Goal: Task Accomplishment & Management: Manage account settings

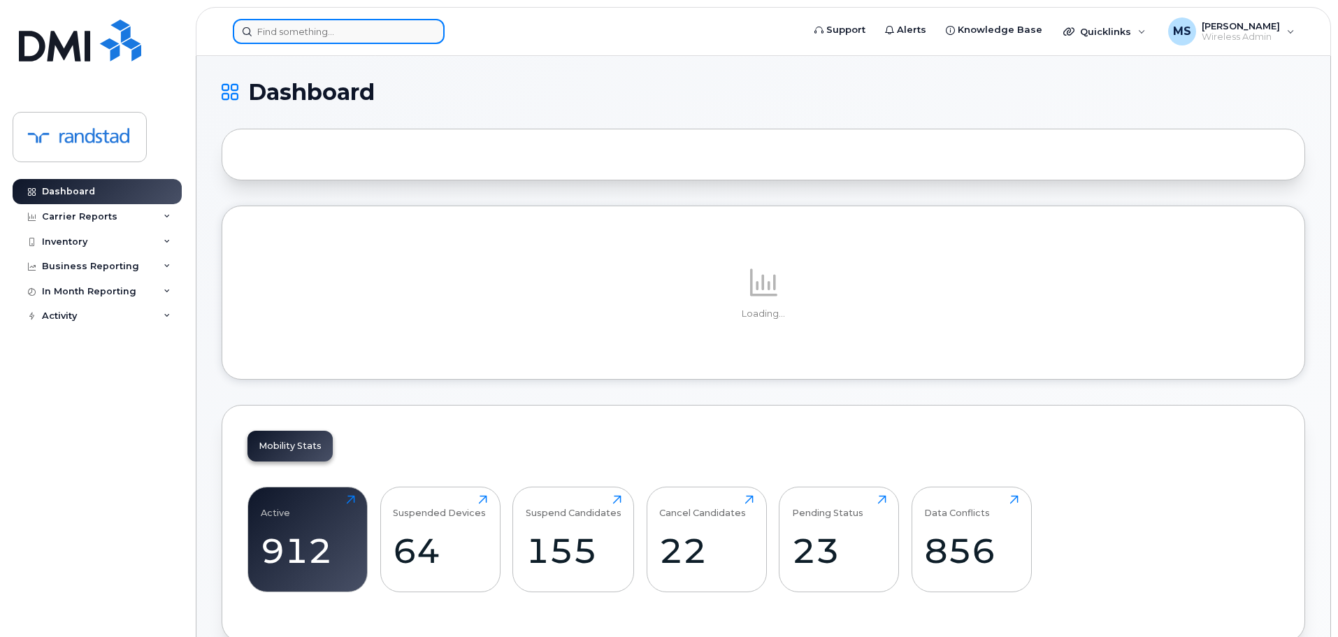
click at [419, 36] on input at bounding box center [339, 31] width 212 height 25
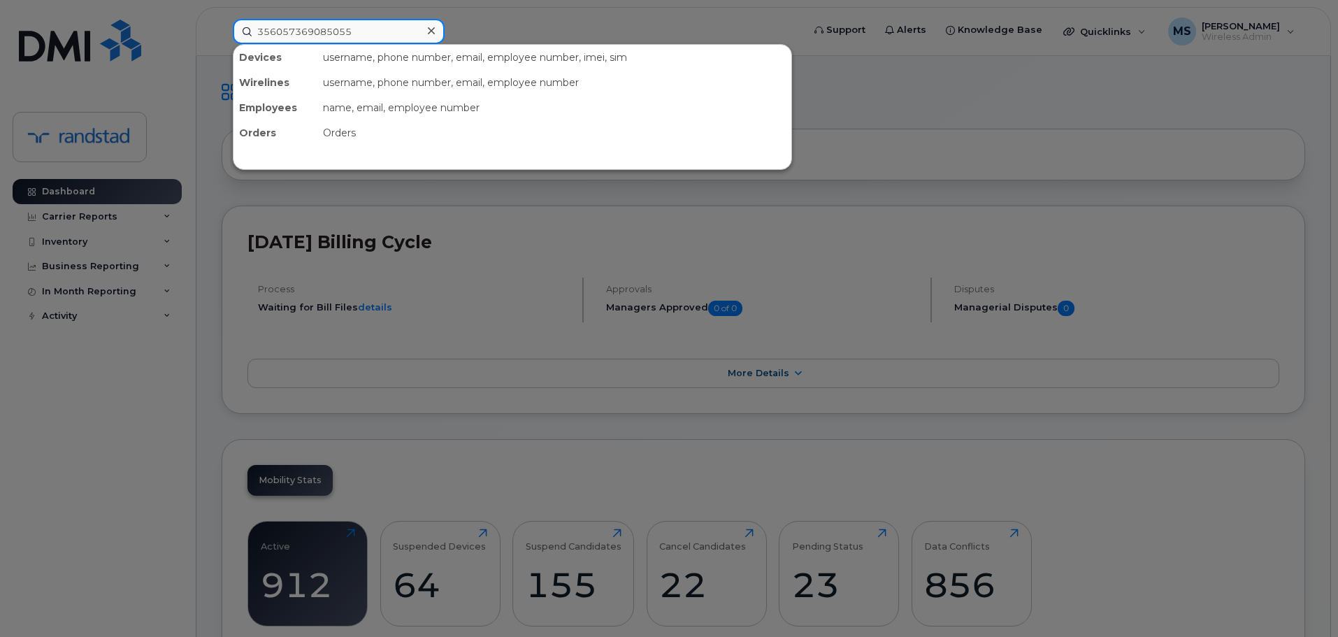
type input "356057369085055"
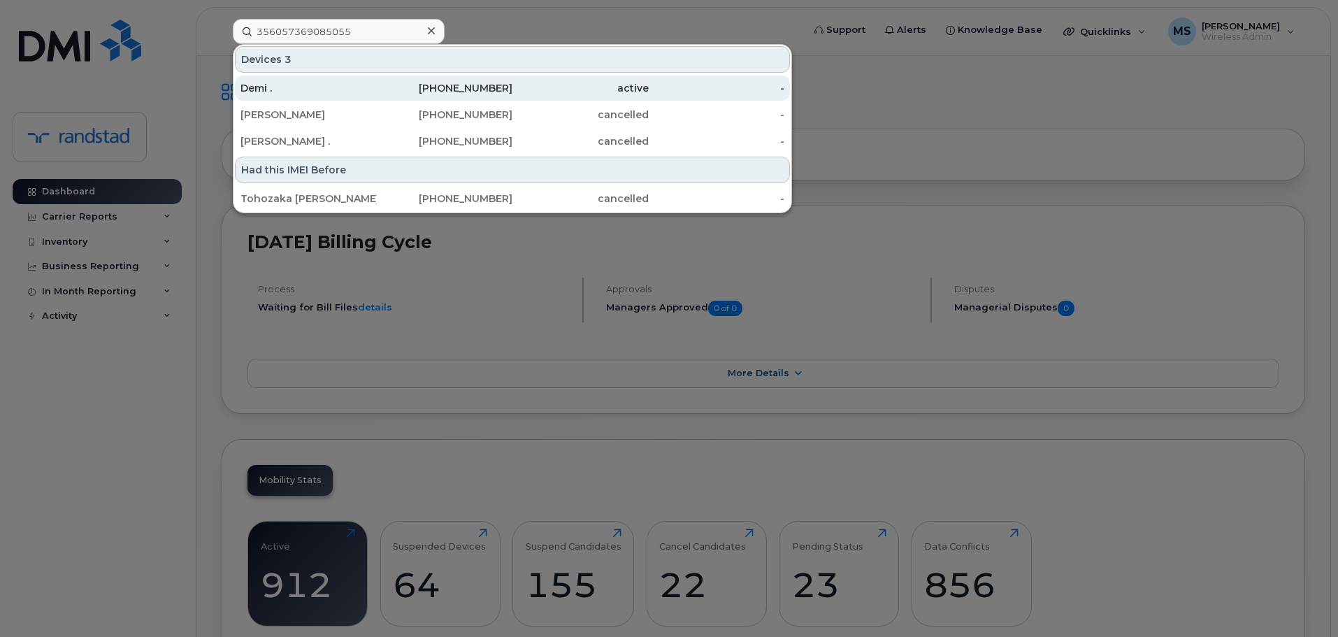
click at [482, 89] on div "819-570-8299" at bounding box center [445, 88] width 136 height 14
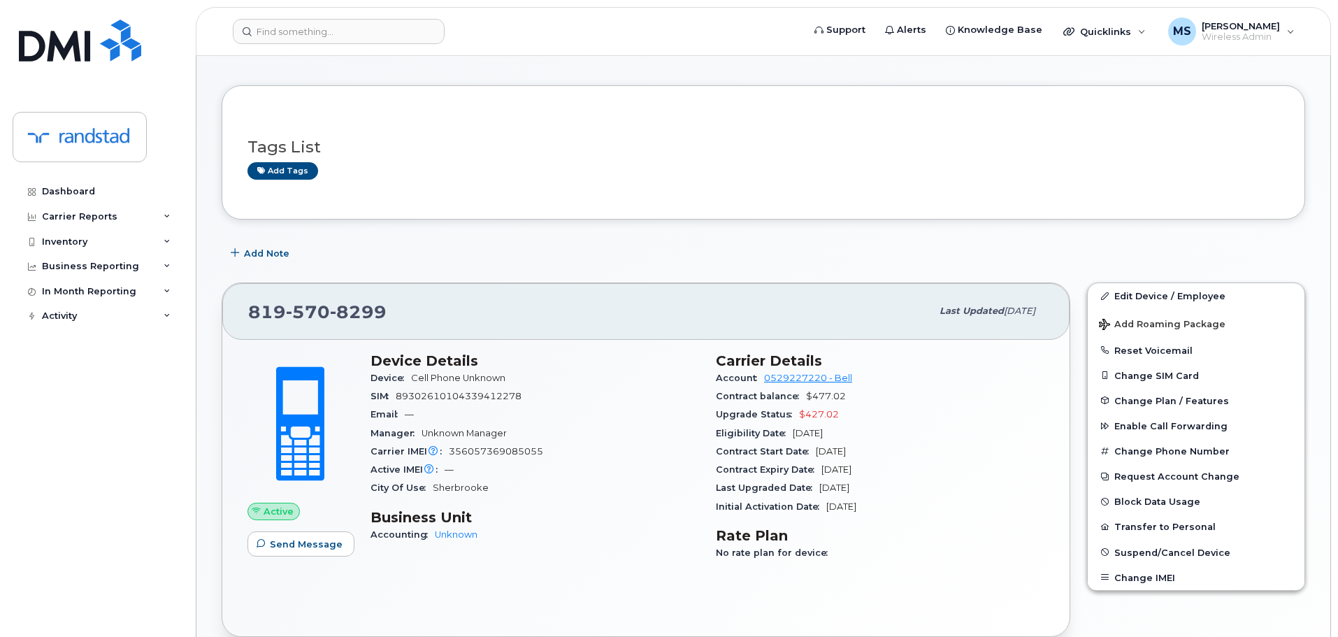
scroll to position [70, 0]
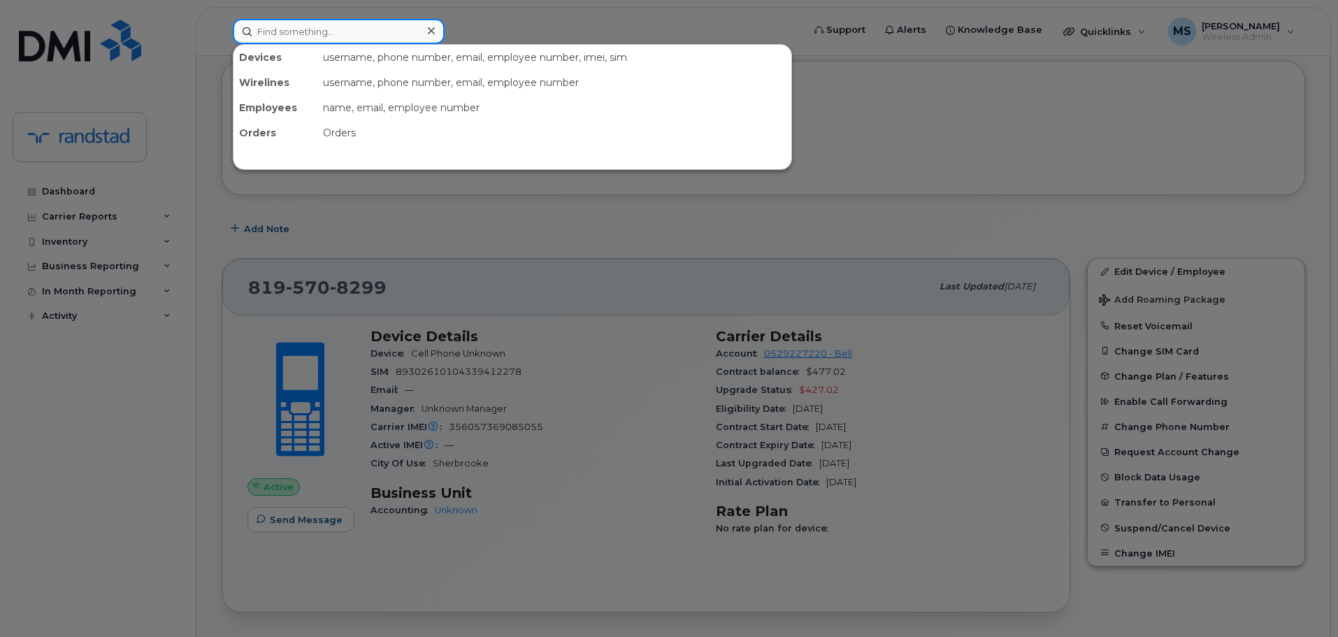
click at [403, 28] on input at bounding box center [339, 31] width 212 height 25
type input "356057369085055"
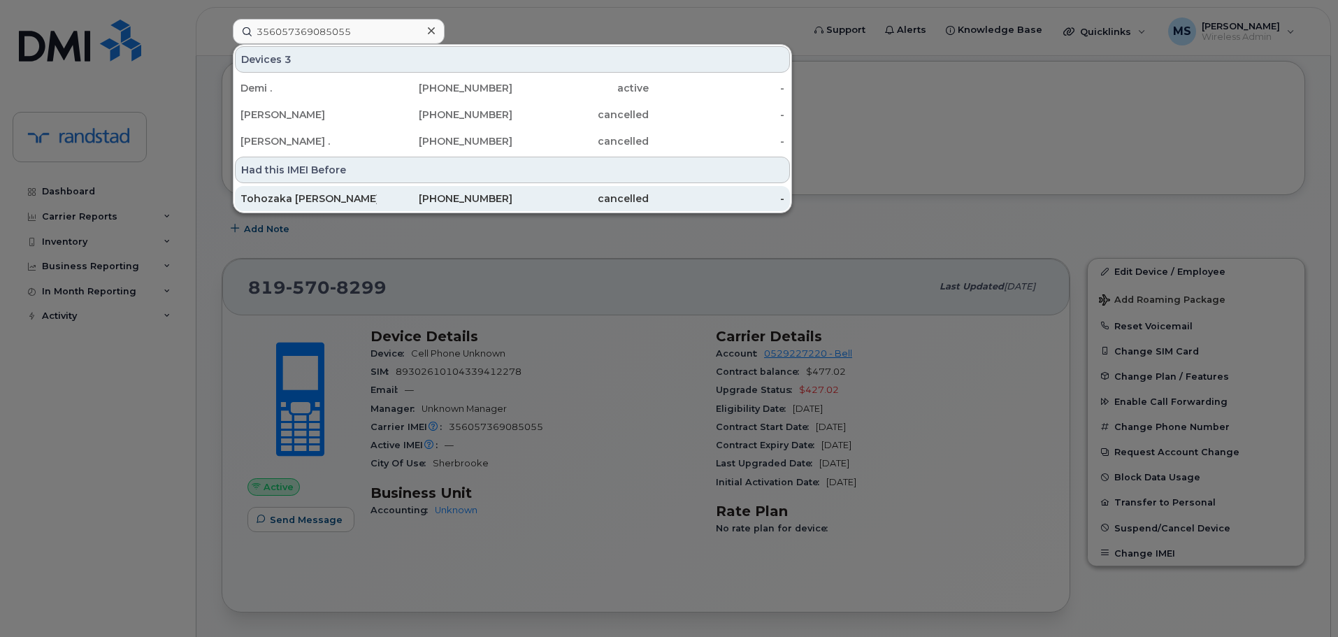
click at [345, 195] on div "Tohozaka [PERSON_NAME]" at bounding box center [308, 199] width 136 height 14
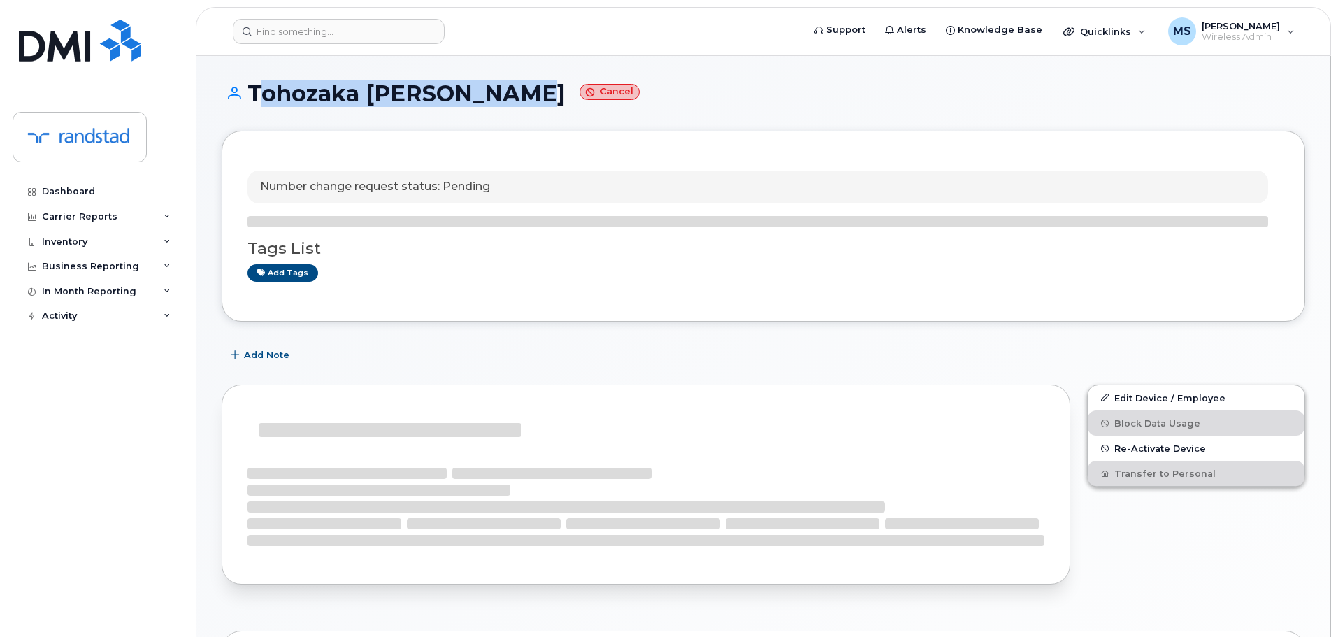
drag, startPoint x: 495, startPoint y: 94, endPoint x: 252, endPoint y: 92, distance: 242.6
click at [252, 92] on h1 "Tohozaka Paul Sileny Cancel" at bounding box center [763, 93] width 1083 height 24
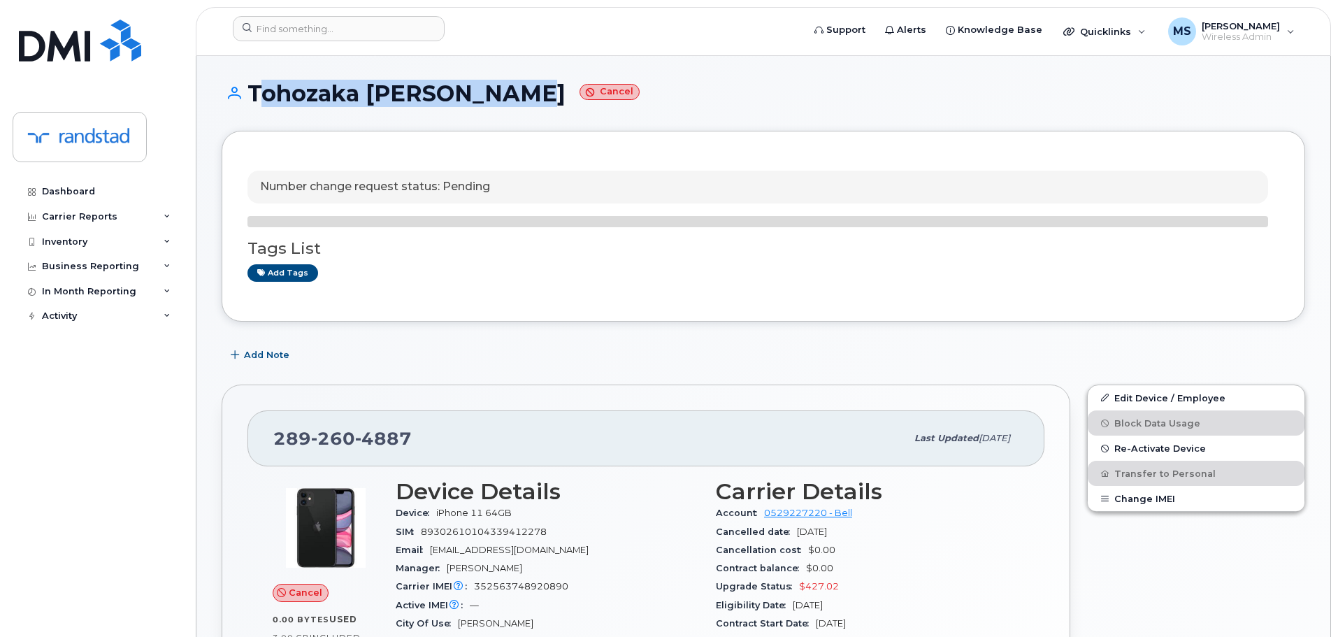
copy h1 "Tohozaka Paul Sileny"
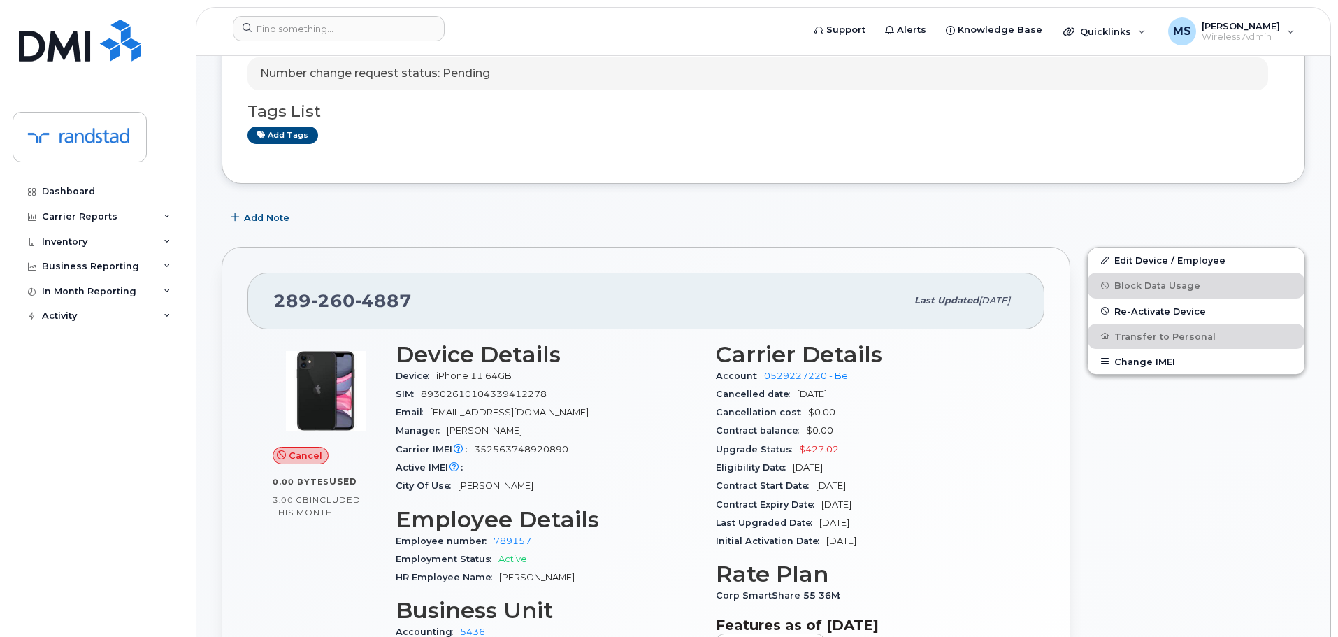
scroll to position [140, 0]
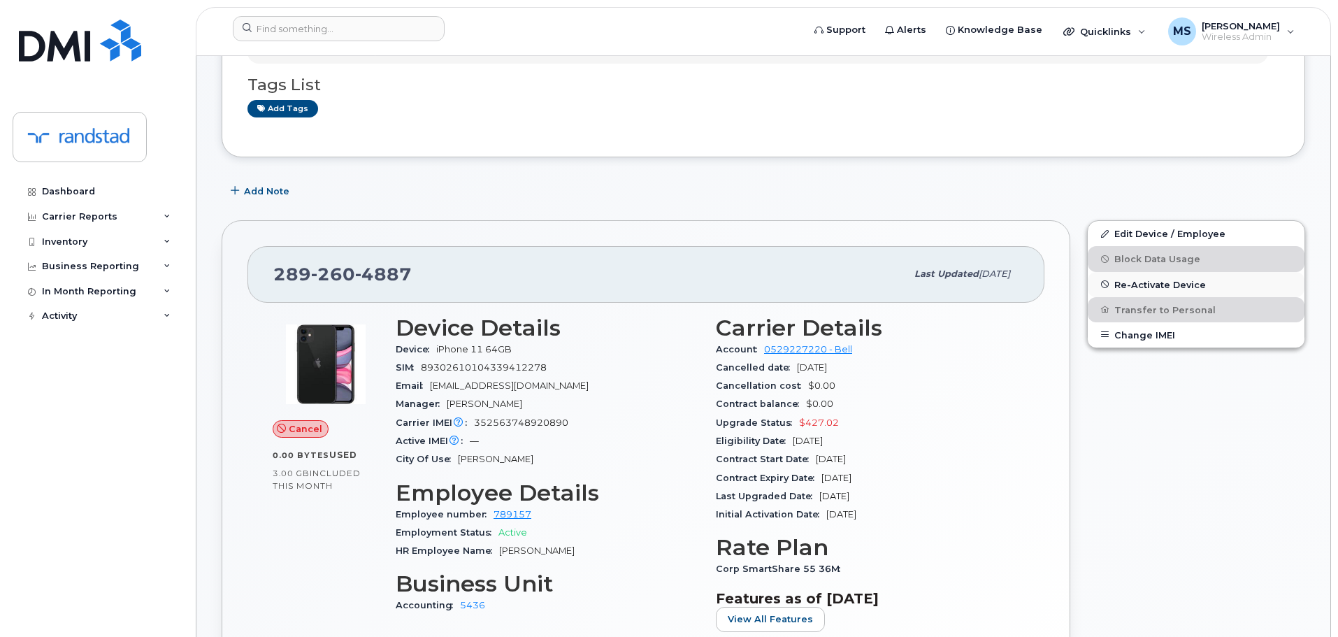
click at [1192, 284] on span "Re-Activate Device" at bounding box center [1160, 284] width 92 height 10
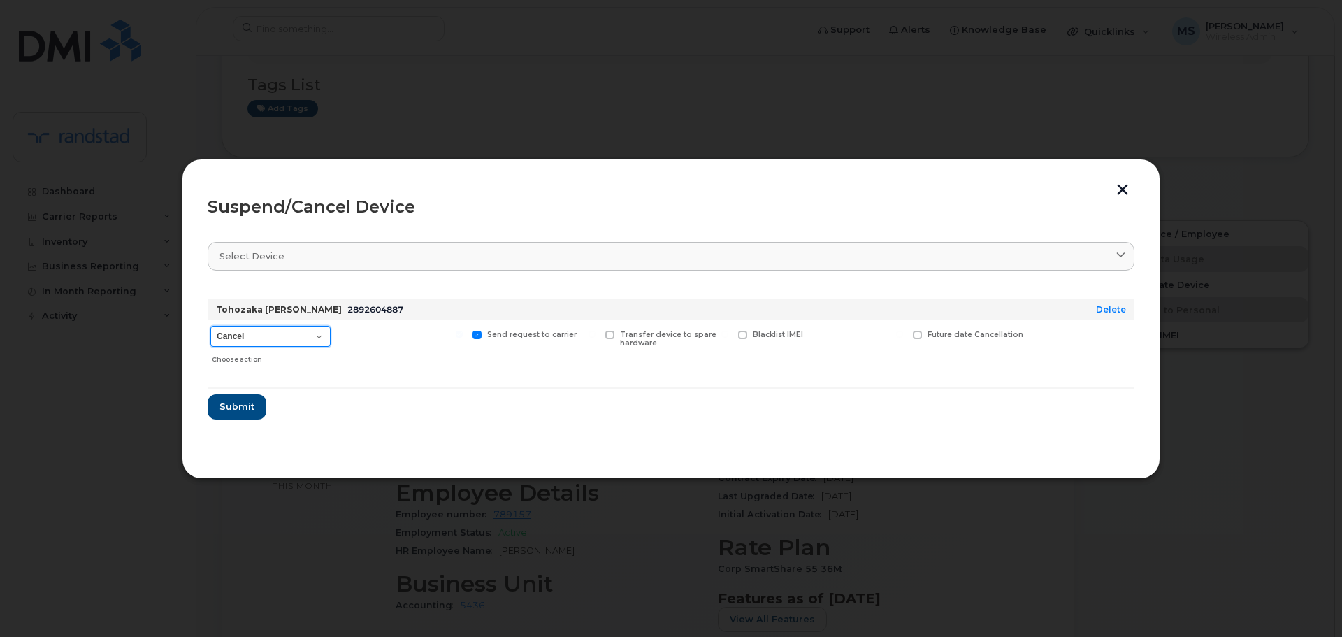
click at [244, 338] on select "Cancel Suspend - Extend Suspension Suspend - Reduced Rate Suspend - Full Rate S…" at bounding box center [270, 336] width 120 height 21
select select "[object Object]"
click at [210, 326] on select "Cancel Suspend - Extend Suspension Suspend - Reduced Rate Suspend - Full Rate S…" at bounding box center [270, 336] width 120 height 21
click at [216, 414] on button "Submit" at bounding box center [236, 406] width 57 height 25
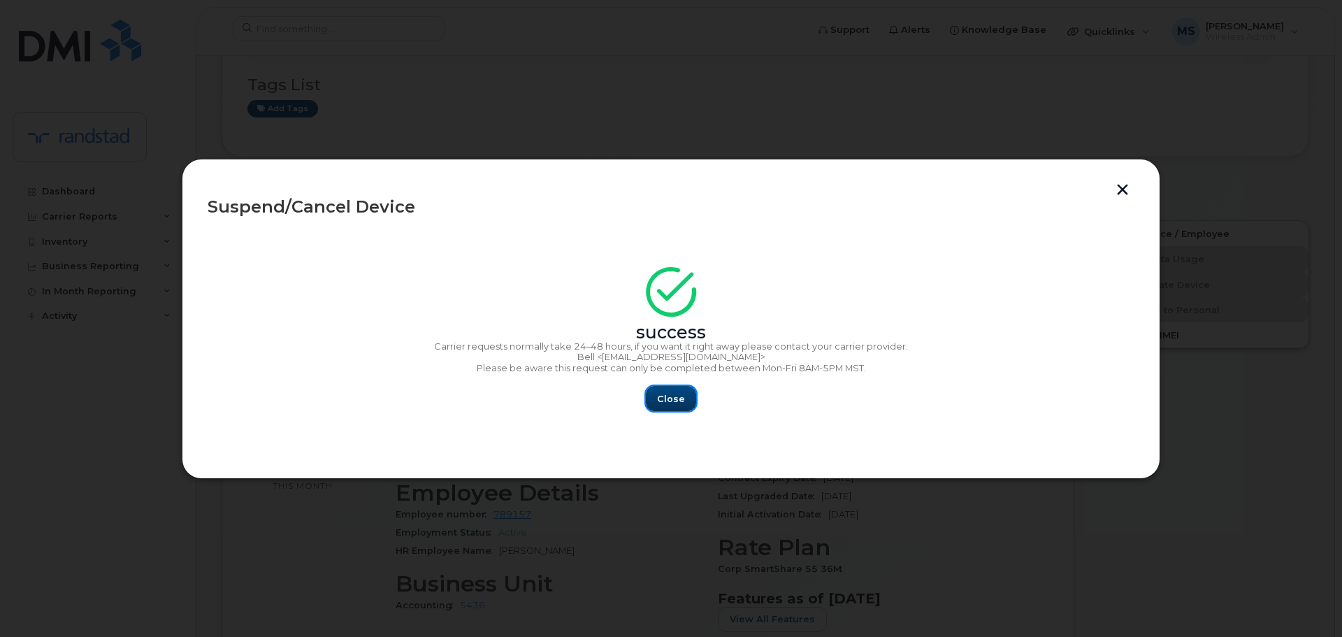
click at [660, 394] on span "Close" at bounding box center [671, 398] width 28 height 13
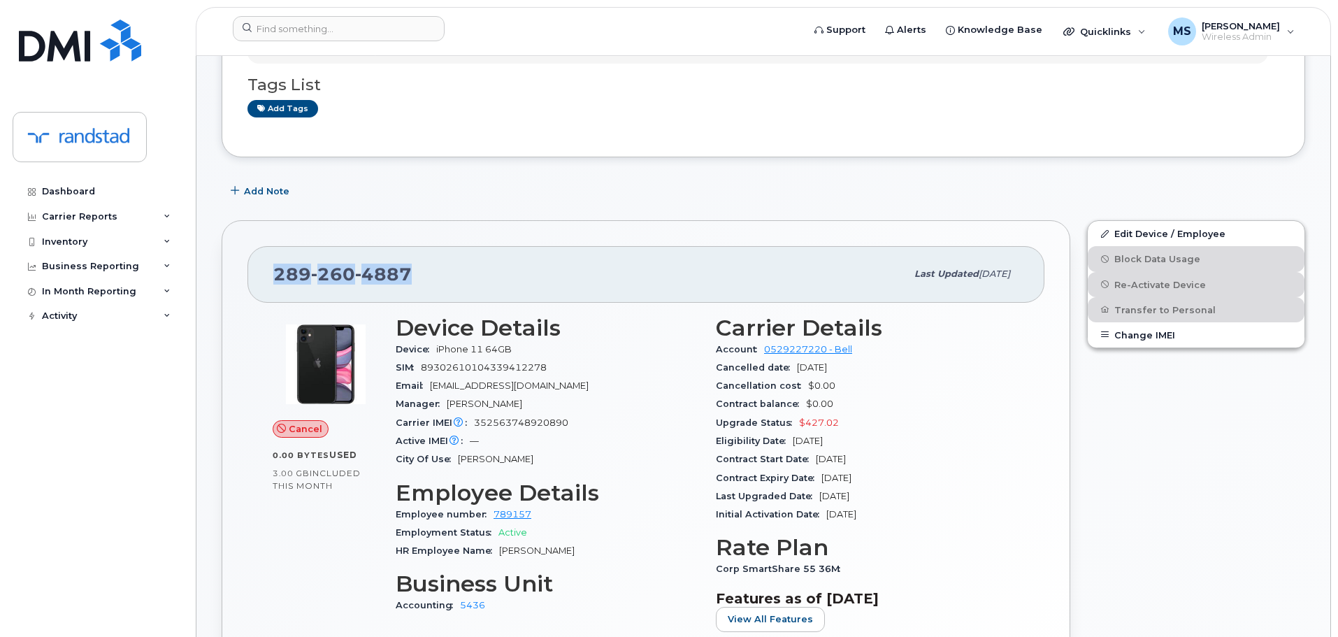
drag, startPoint x: 431, startPoint y: 277, endPoint x: 261, endPoint y: 274, distance: 169.2
click at [261, 274] on div "289 260 4887 Last updated Sep 23, 2025" at bounding box center [645, 274] width 797 height 56
copy span "289 260 4887"
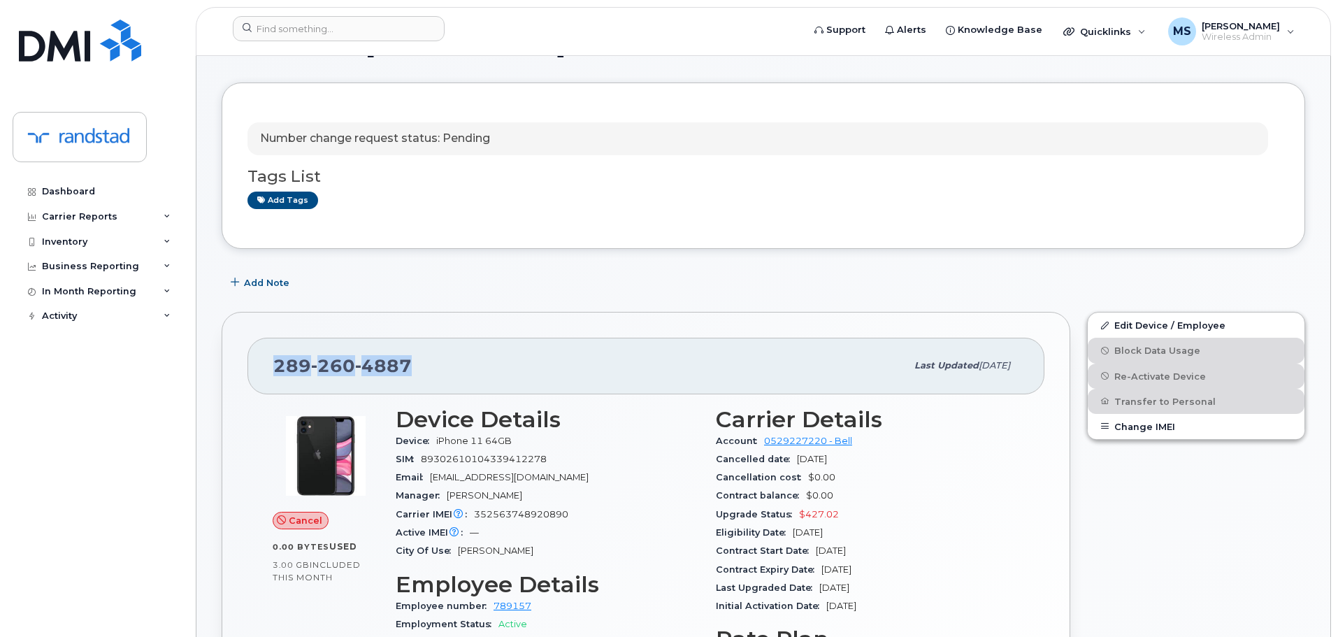
scroll to position [0, 0]
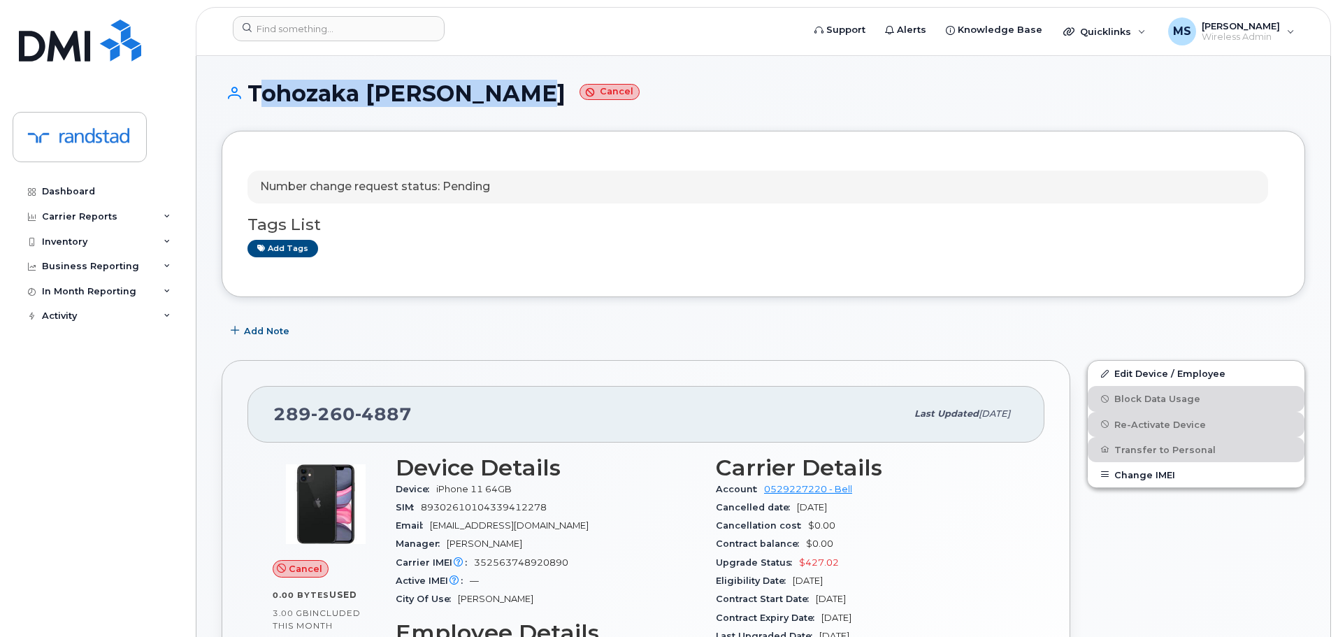
drag, startPoint x: 491, startPoint y: 91, endPoint x: 251, endPoint y: 110, distance: 240.5
click at [251, 110] on div "Tohozaka Paul Sileny Cancel" at bounding box center [763, 106] width 1083 height 50
copy h1 "Tohozaka Paul Sileny"
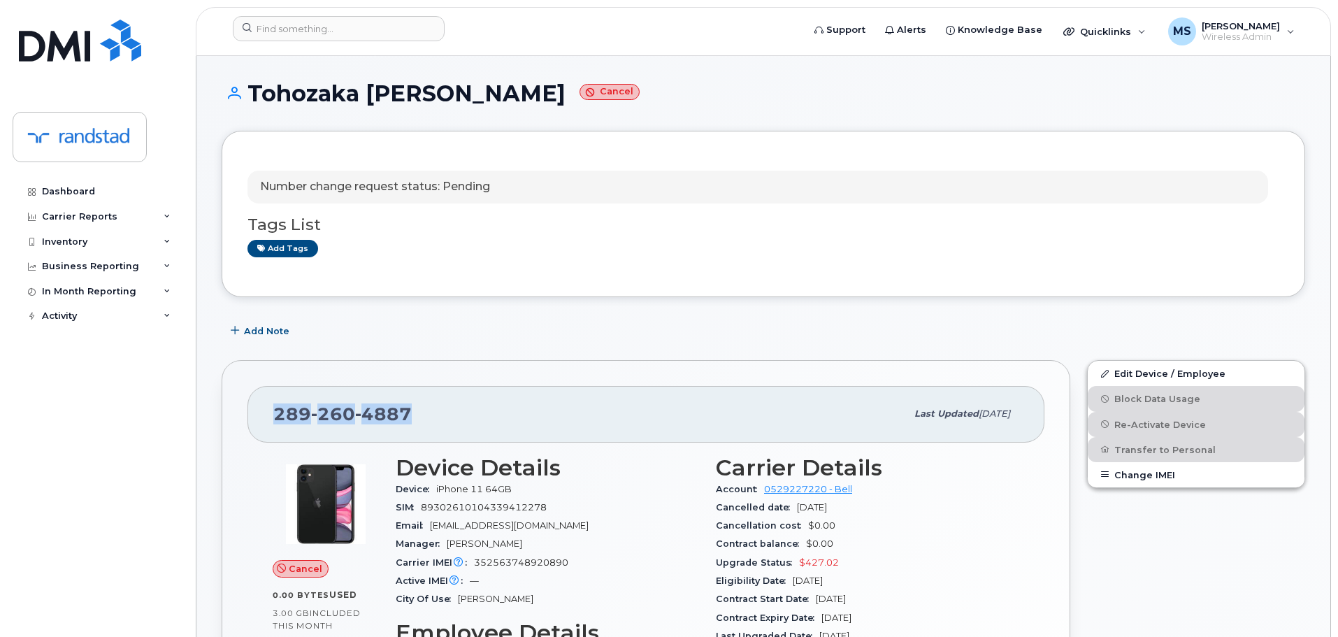
drag, startPoint x: 412, startPoint y: 408, endPoint x: 272, endPoint y: 407, distance: 140.5
click at [272, 407] on div "289 260 4887 Last updated Sep 23, 2025" at bounding box center [645, 414] width 797 height 56
copy span "289 260 4887"
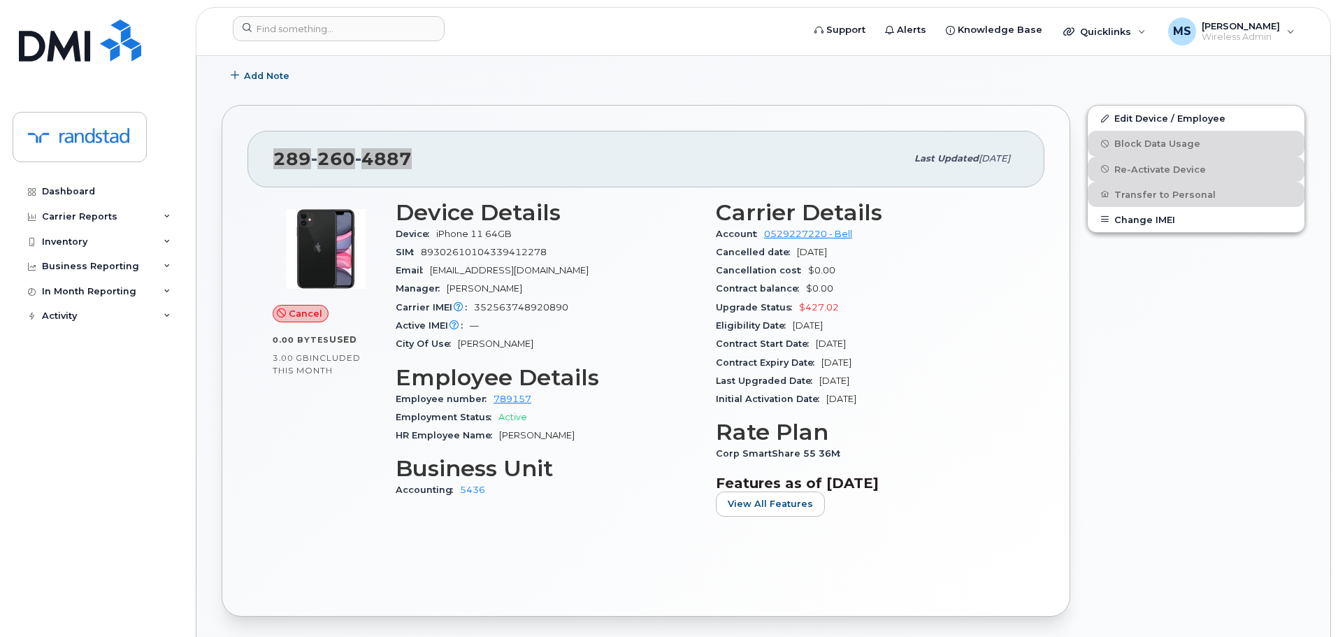
scroll to position [280, 0]
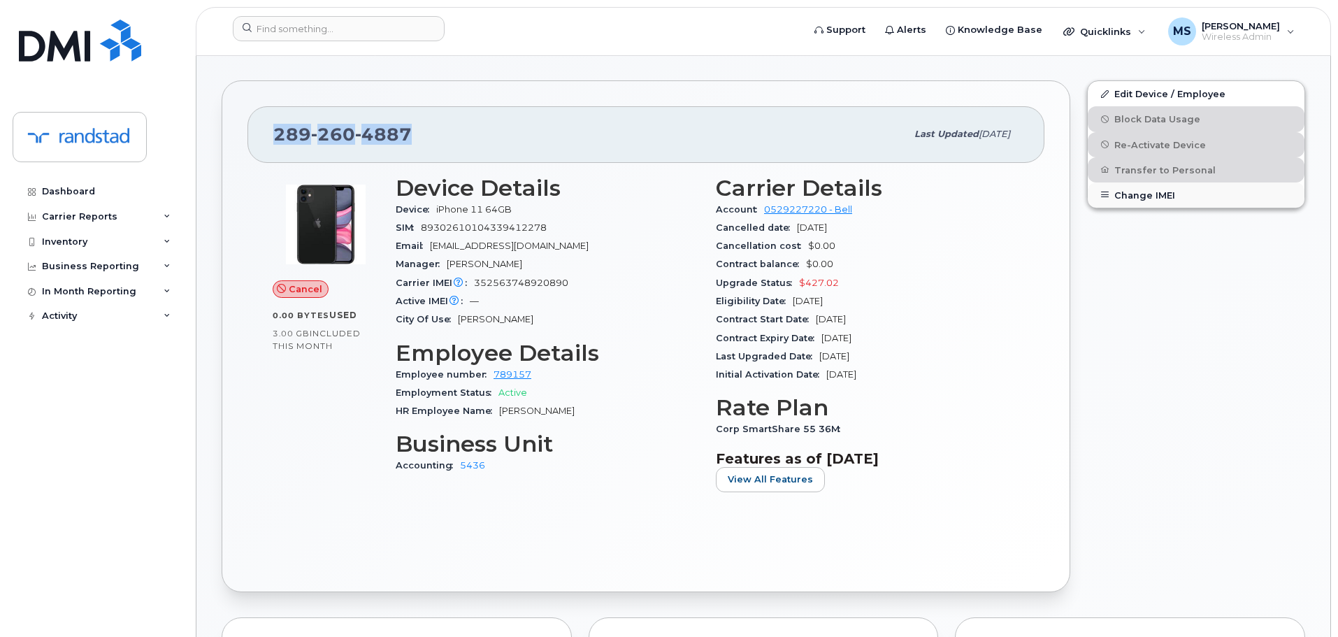
click at [1133, 201] on button "Change IMEI" at bounding box center [1196, 194] width 217 height 25
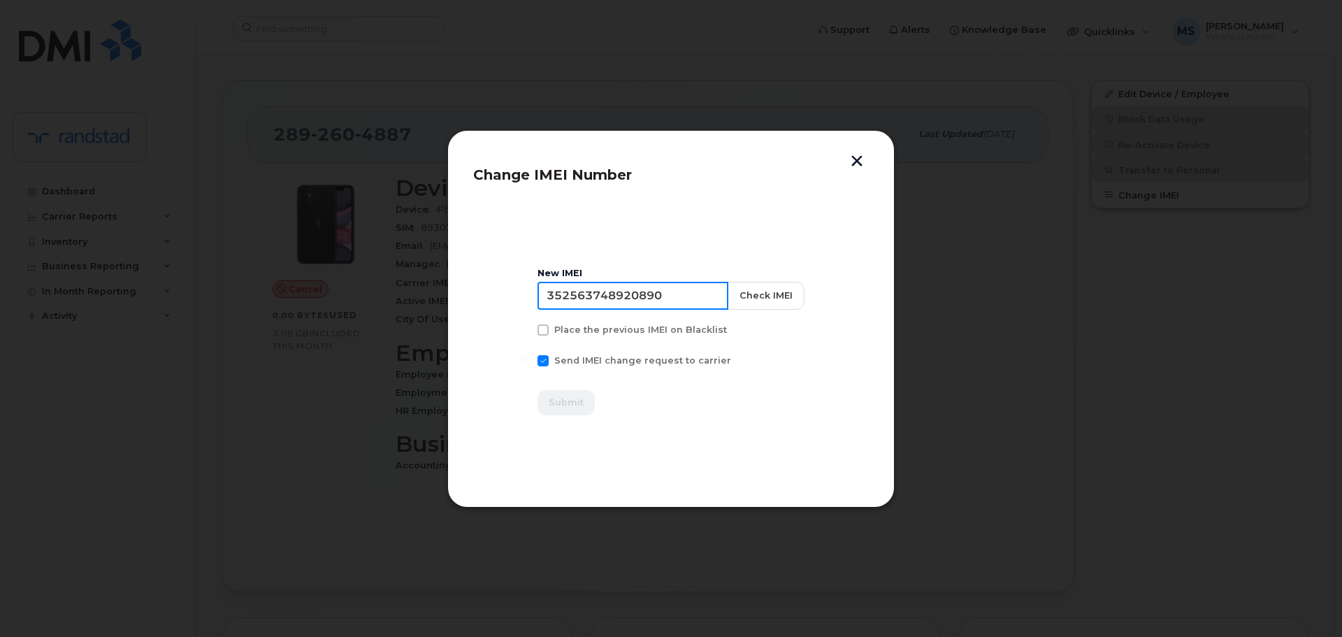
click at [691, 296] on input "352563748920890" at bounding box center [633, 296] width 191 height 28
type input "356057369085055"
click at [574, 397] on span "Submit" at bounding box center [566, 402] width 35 height 13
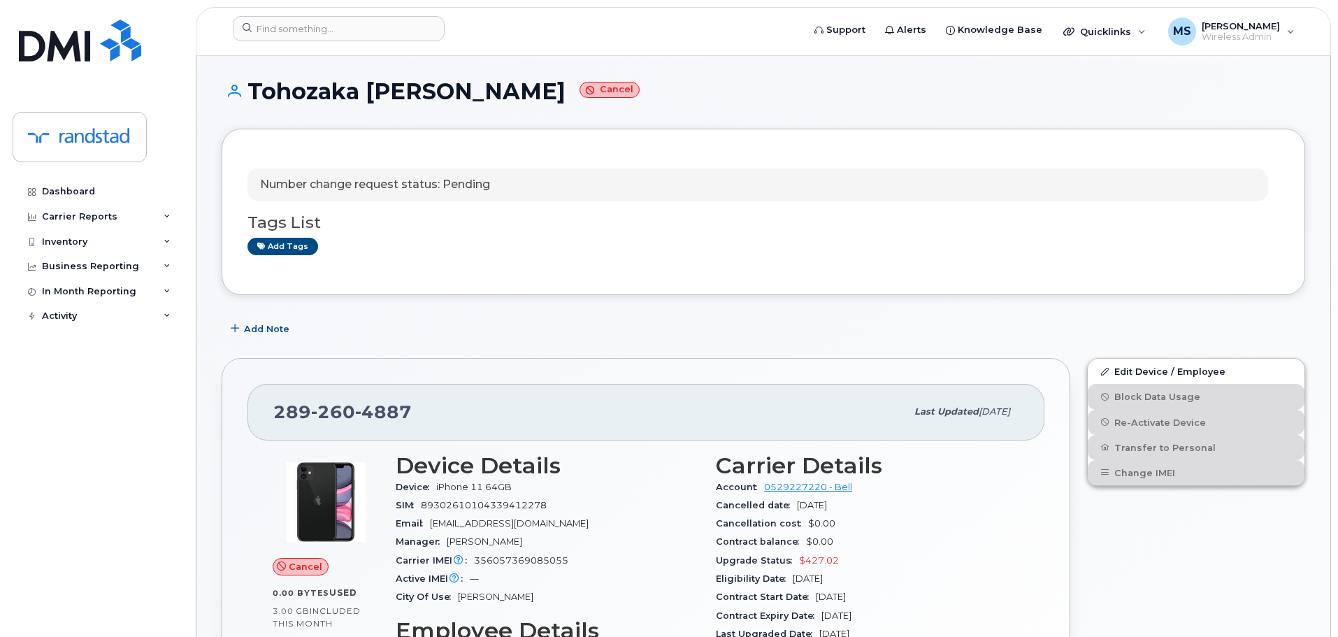
scroll to position [0, 0]
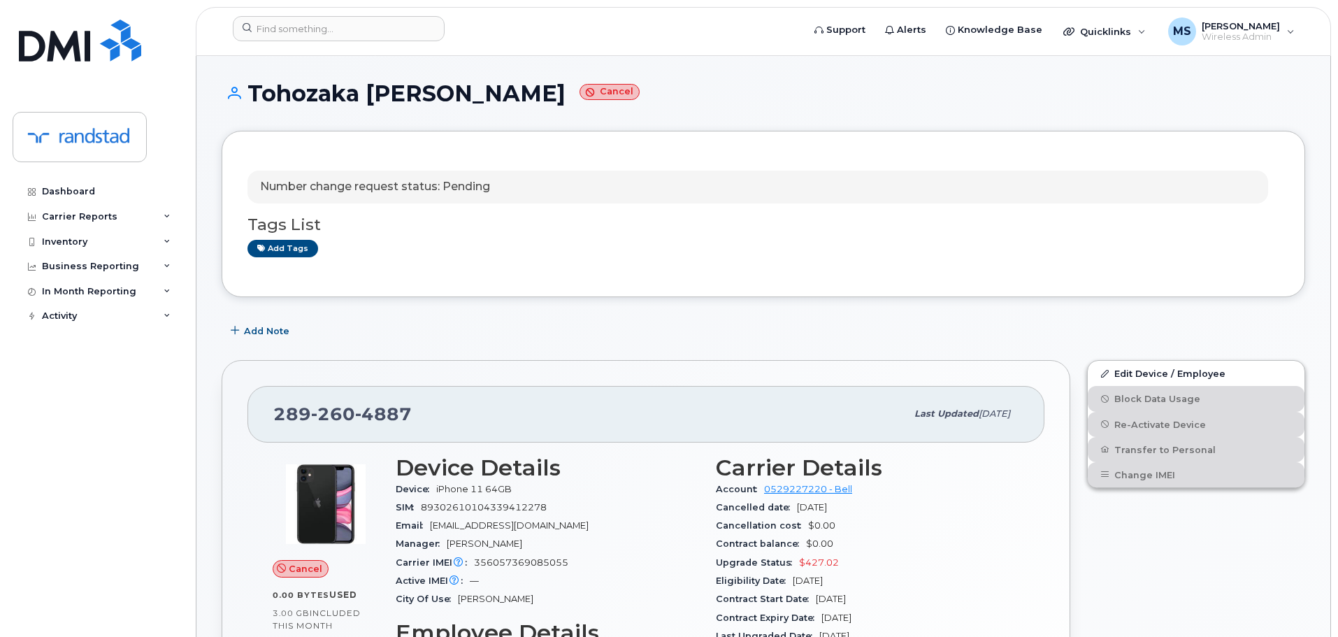
click at [855, 208] on div "Tags List Add tags" at bounding box center [763, 230] width 1032 height 54
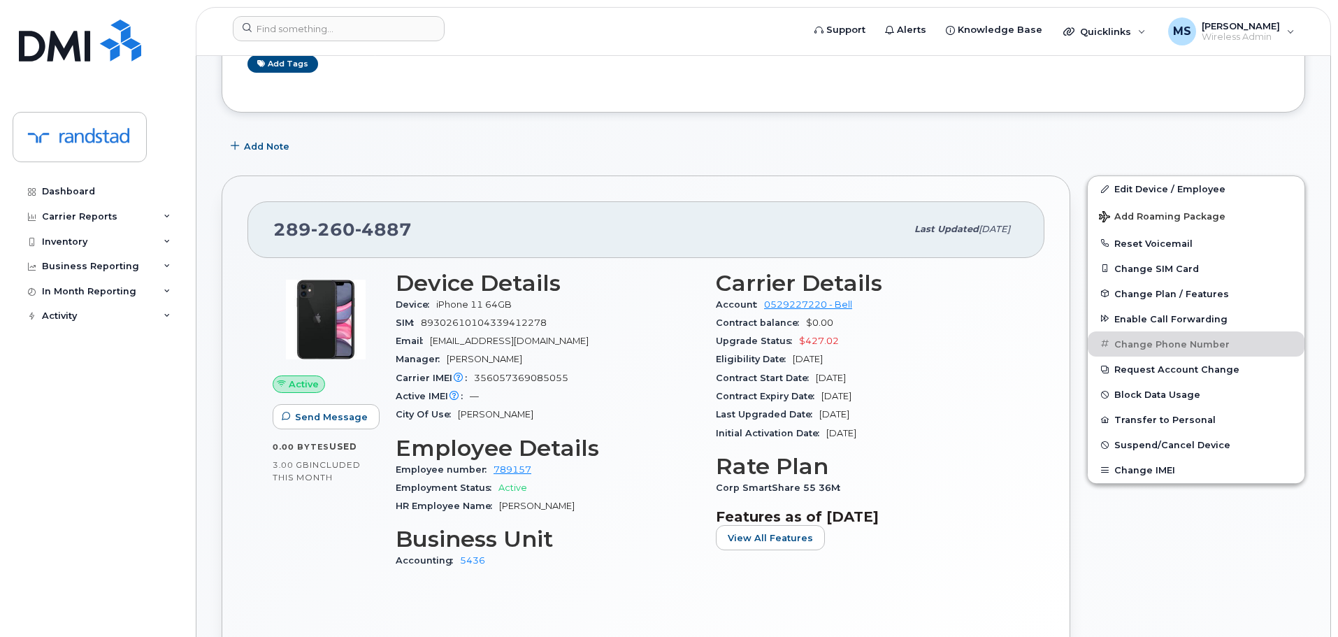
scroll to position [210, 0]
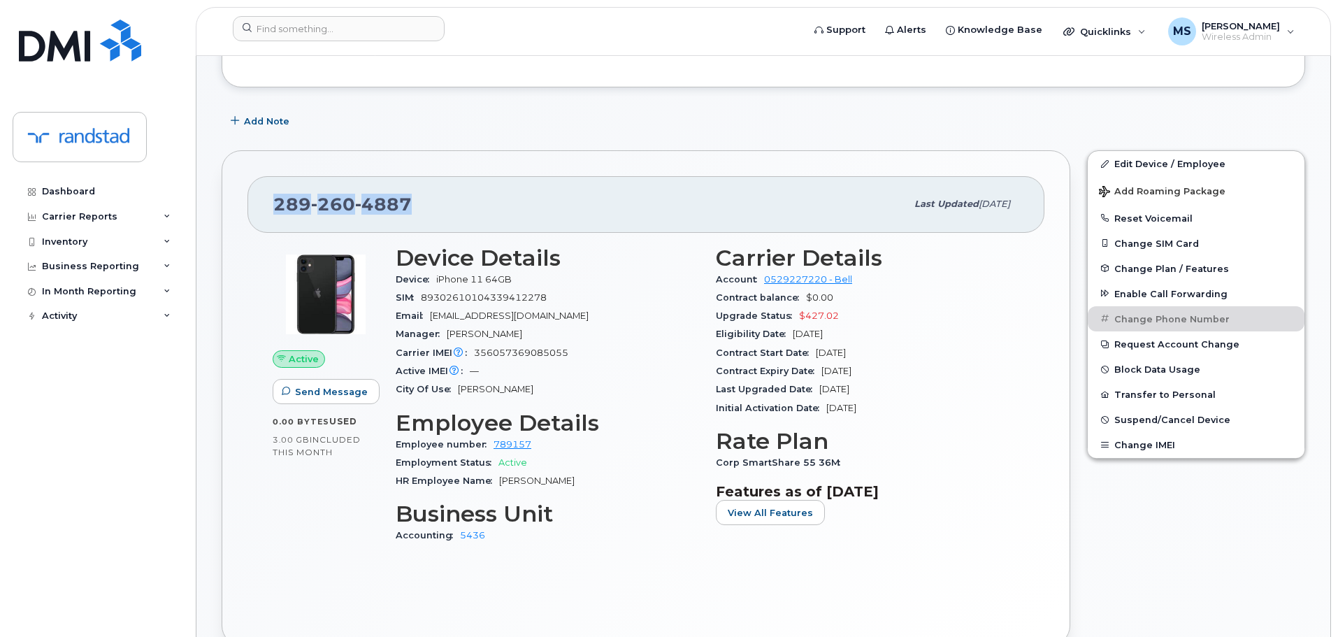
drag, startPoint x: 426, startPoint y: 208, endPoint x: 227, endPoint y: 228, distance: 200.2
click at [227, 228] on div "289 260 4887 Last updated Sep 23, 2025 Active Send Message 0.00 Bytes  used 3.0…" at bounding box center [646, 397] width 849 height 494
copy span "289 260 4887"
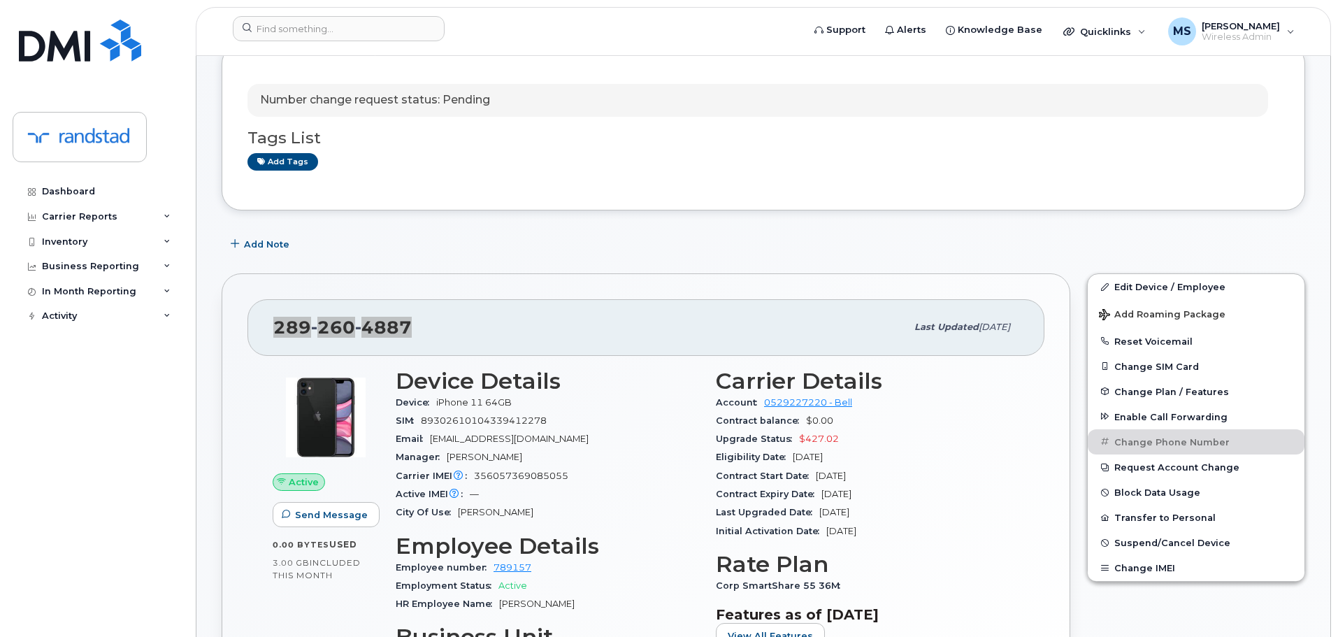
scroll to position [0, 0]
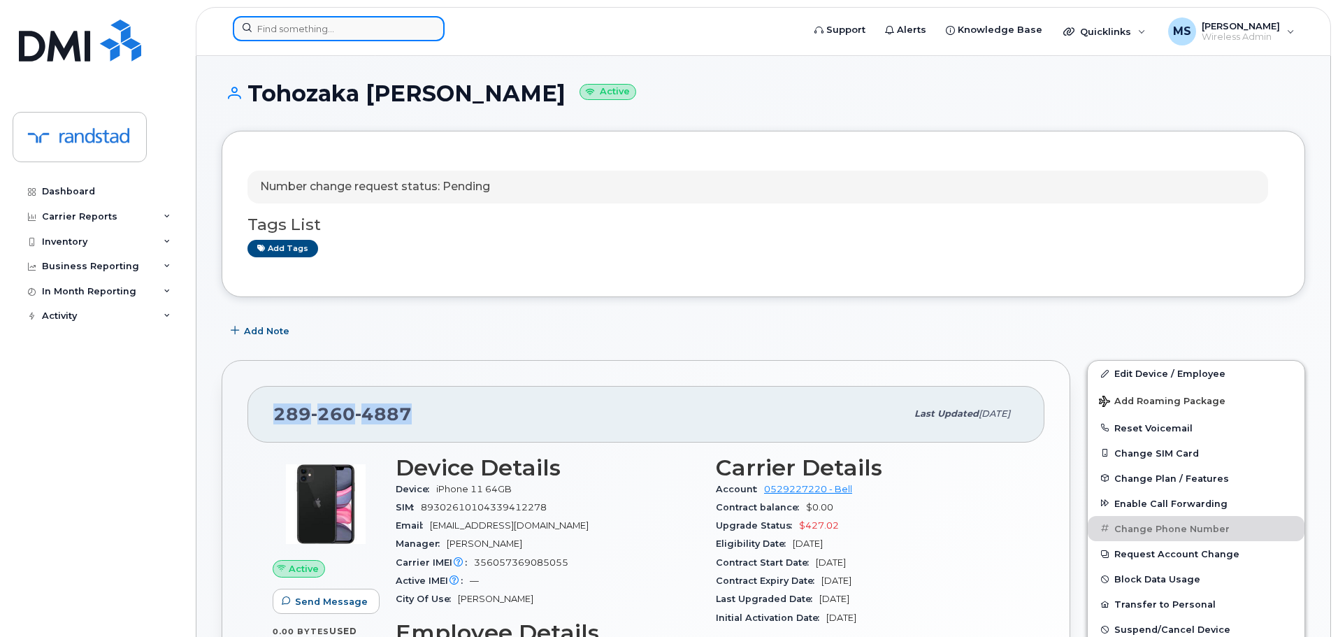
click at [431, 40] on input at bounding box center [339, 28] width 212 height 25
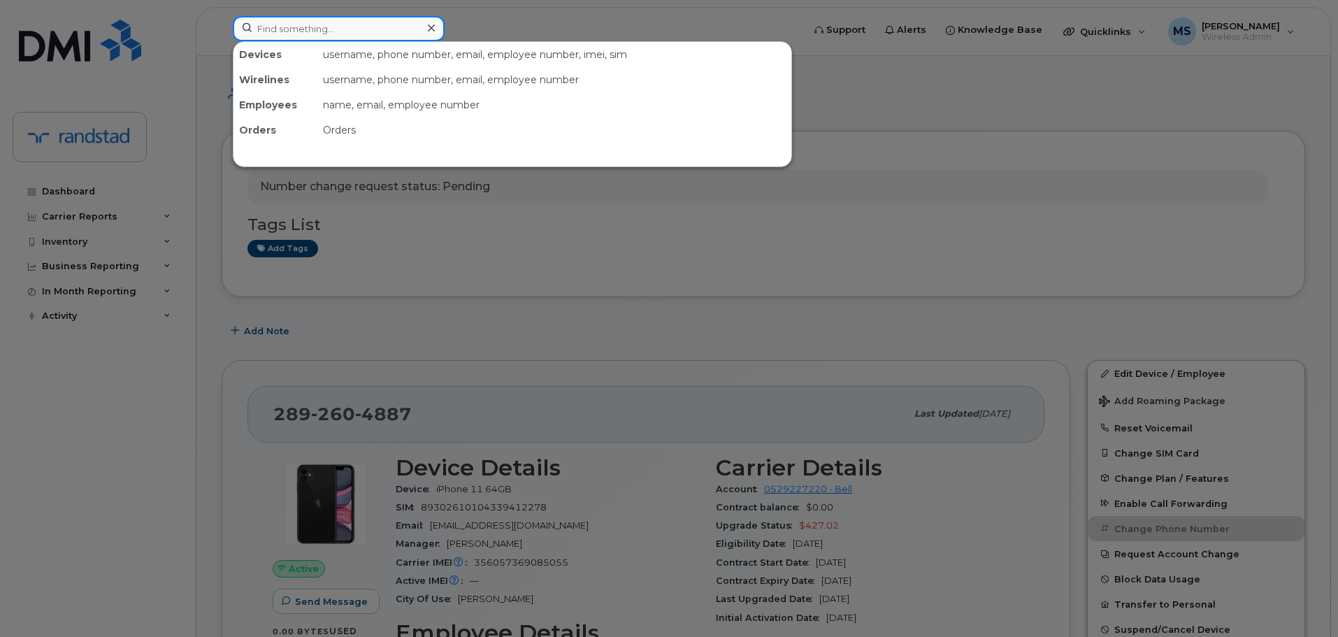
paste input "2895448186"
type input "2895448186"
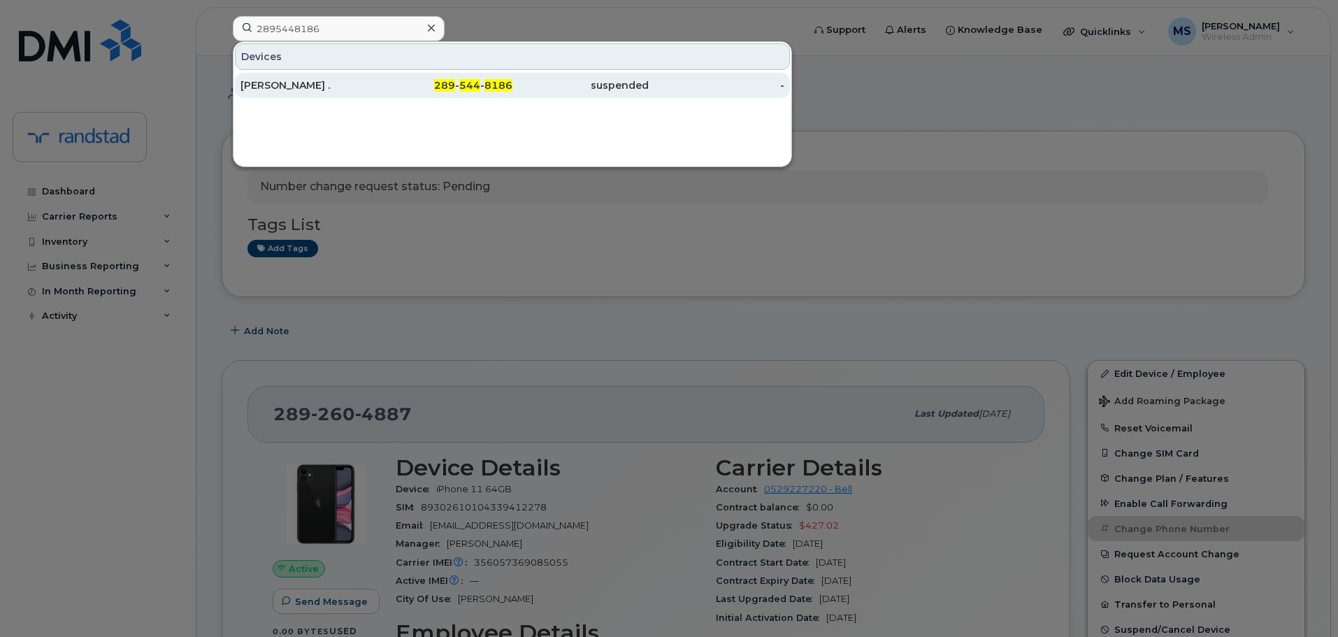
click at [394, 82] on div "289 - 544 - 8186" at bounding box center [445, 85] width 136 height 14
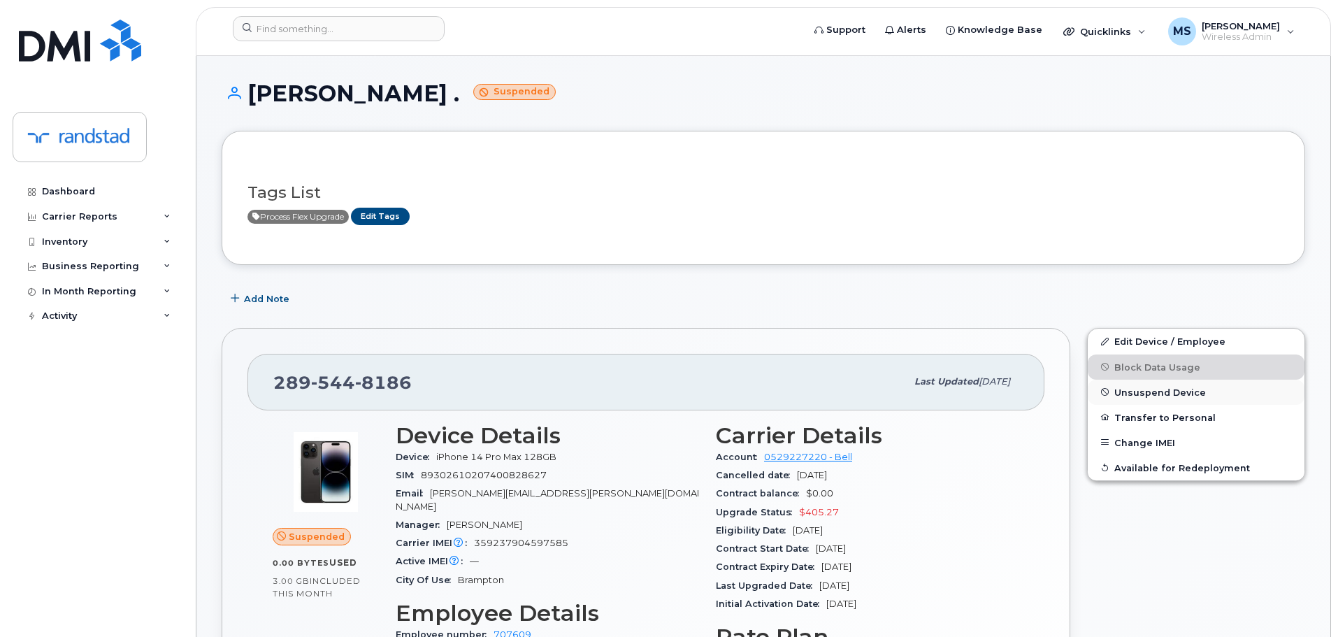
click at [1224, 391] on button "Unsuspend Device" at bounding box center [1196, 392] width 217 height 25
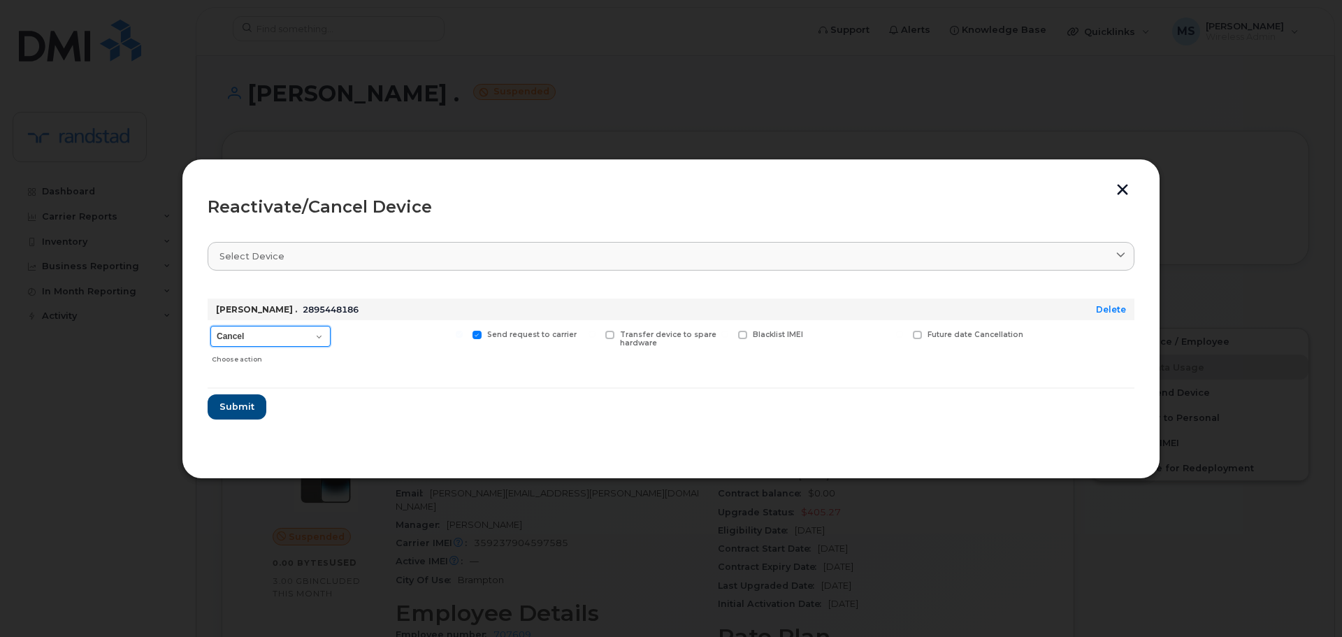
click at [250, 336] on select "Cancel Suspend - Extend Suspension Reactivate" at bounding box center [270, 336] width 120 height 21
select select "[object Object]"
click at [210, 326] on select "Cancel Suspend - Extend Suspension Reactivate" at bounding box center [270, 336] width 120 height 21
click at [253, 410] on button "Submit" at bounding box center [236, 406] width 57 height 25
click at [253, 410] on form "Nancy . 2895448186 Delete Cancel Suspend - Extend Suspension Reactivate Choose …" at bounding box center [671, 353] width 927 height 132
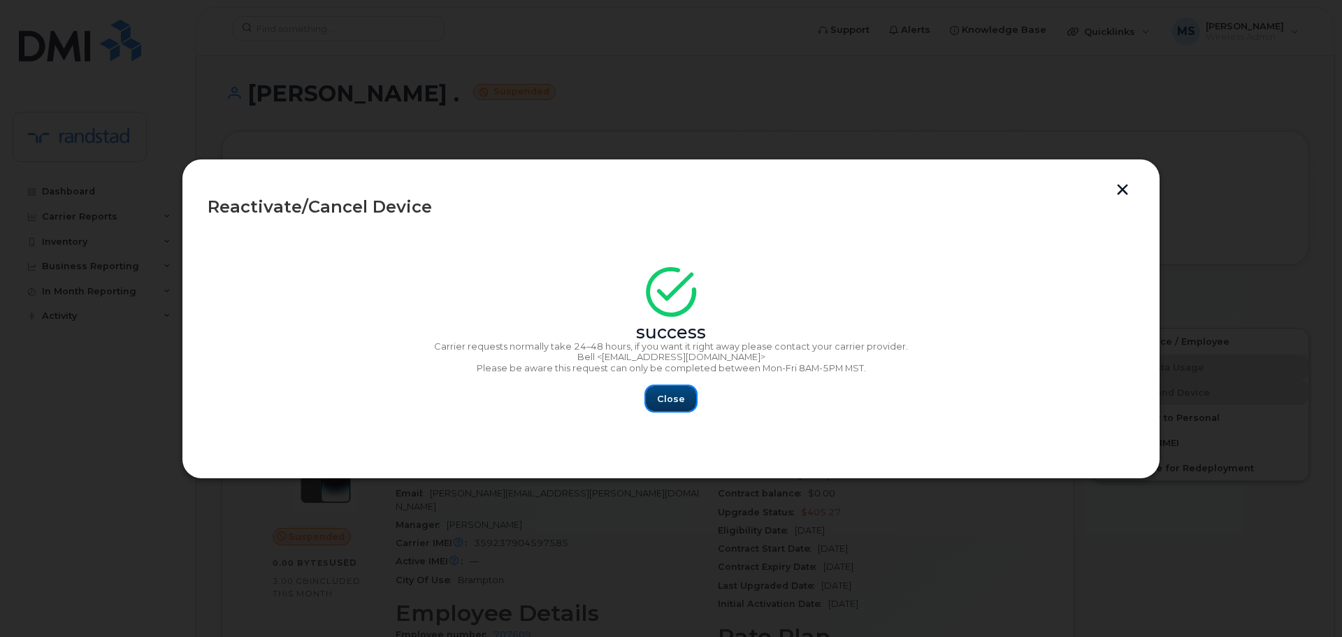
click at [677, 394] on span "Close" at bounding box center [671, 398] width 28 height 13
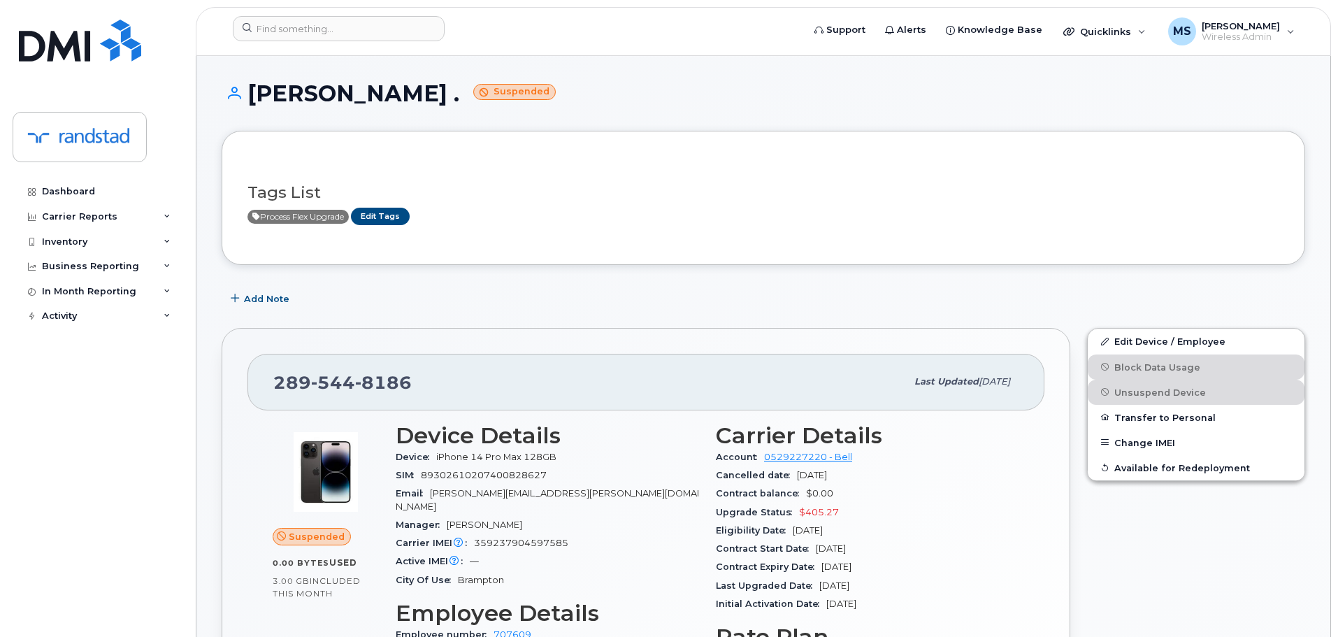
drag, startPoint x: 442, startPoint y: 377, endPoint x: 789, endPoint y: 380, distance: 346.7
click at [789, 380] on div "289 544 8186" at bounding box center [589, 381] width 633 height 29
click at [1137, 435] on button "Change IMEI" at bounding box center [1196, 442] width 217 height 25
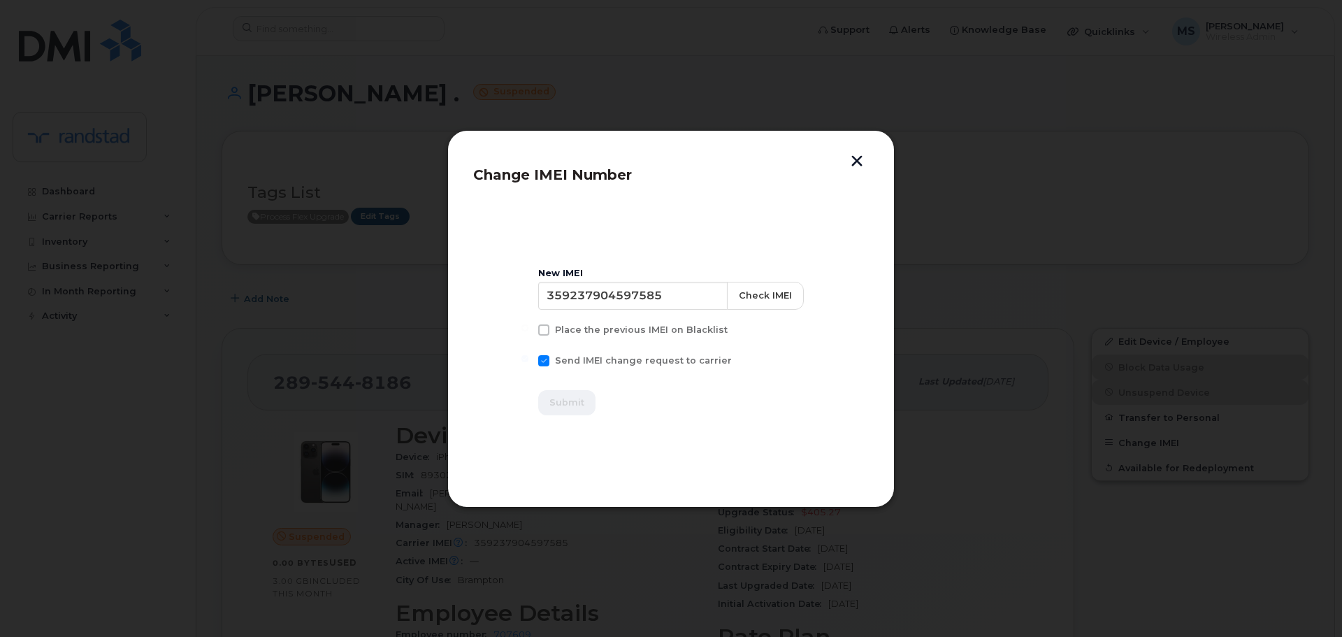
click at [1092, 430] on button "Change IMEI" at bounding box center [1200, 442] width 217 height 25
click at [697, 301] on input "359237904597585" at bounding box center [633, 296] width 191 height 28
type input "356057369085055"
click at [582, 403] on span "Submit" at bounding box center [566, 402] width 35 height 13
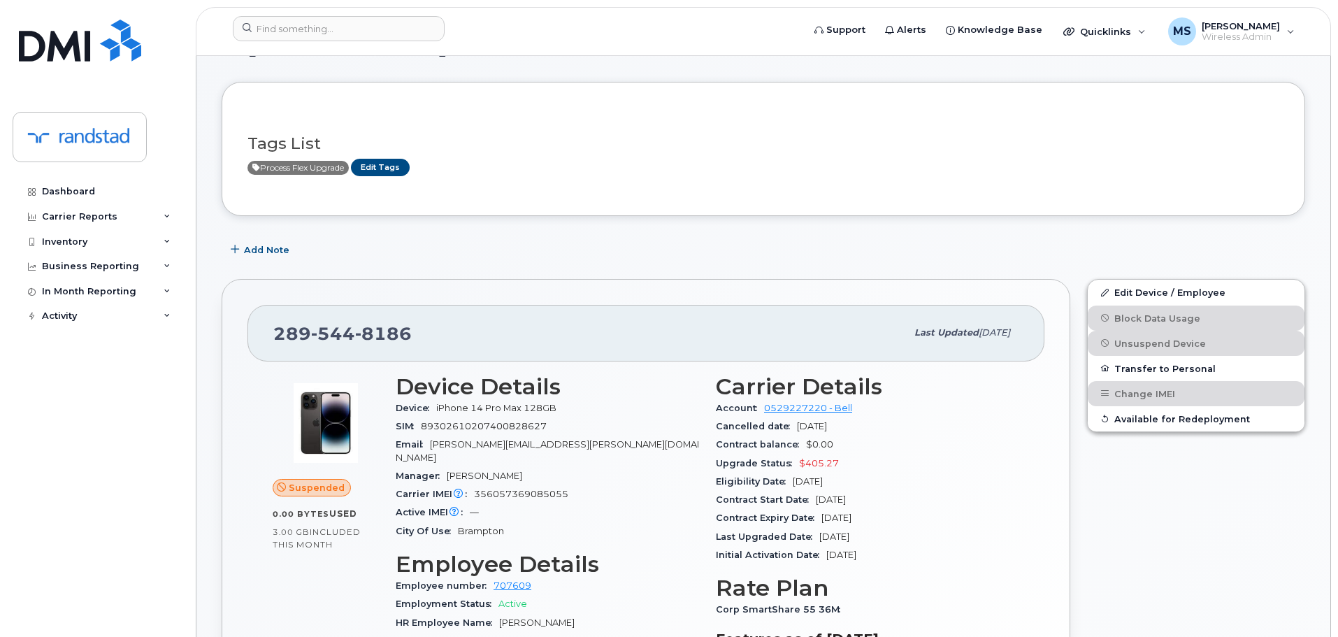
scroll to position [140, 0]
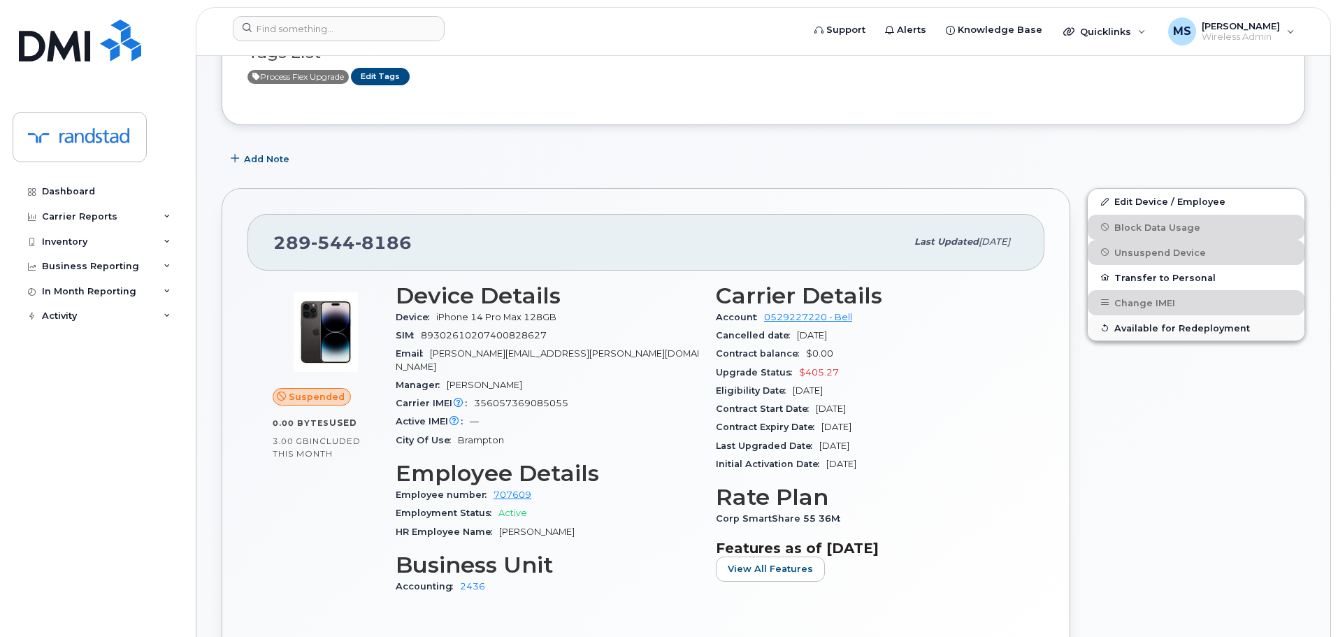
click at [1110, 329] on button "Available for Redeployment" at bounding box center [1196, 327] width 217 height 25
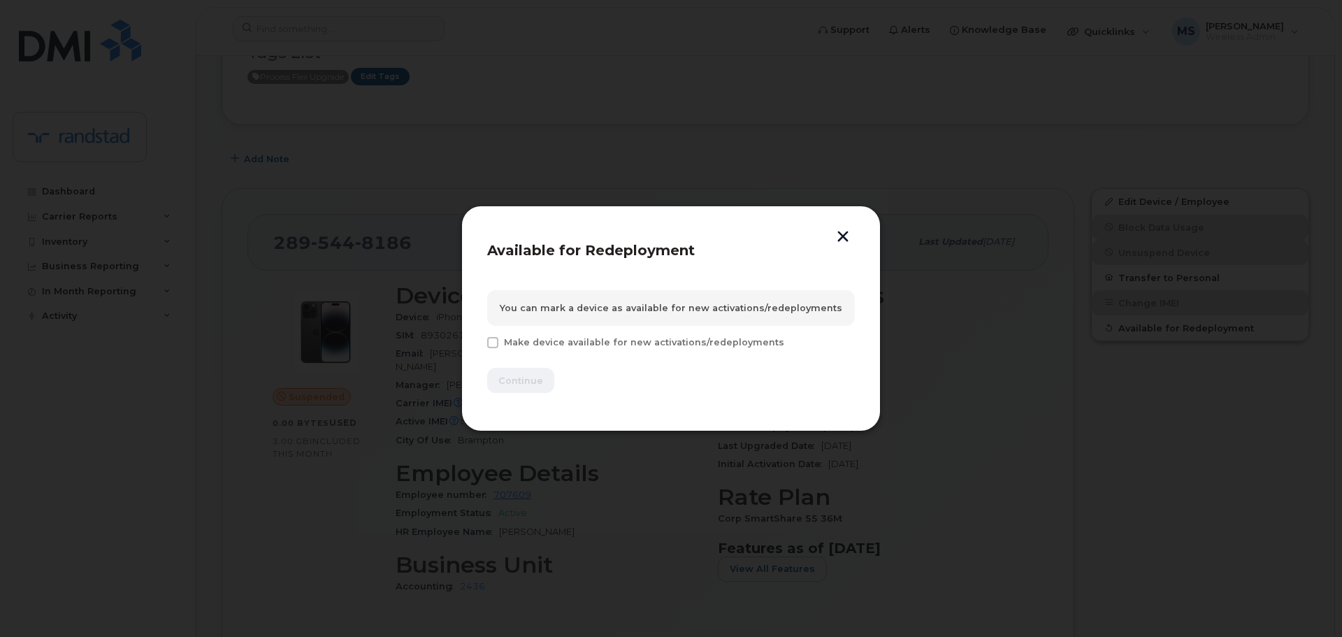
click at [548, 343] on span "Make device available for new activations/redeployments" at bounding box center [644, 342] width 280 height 10
click at [477, 343] on input "Make device available for new activations/redeployments" at bounding box center [473, 340] width 7 height 7
checkbox input "true"
click at [533, 382] on span "Continue" at bounding box center [520, 380] width 45 height 13
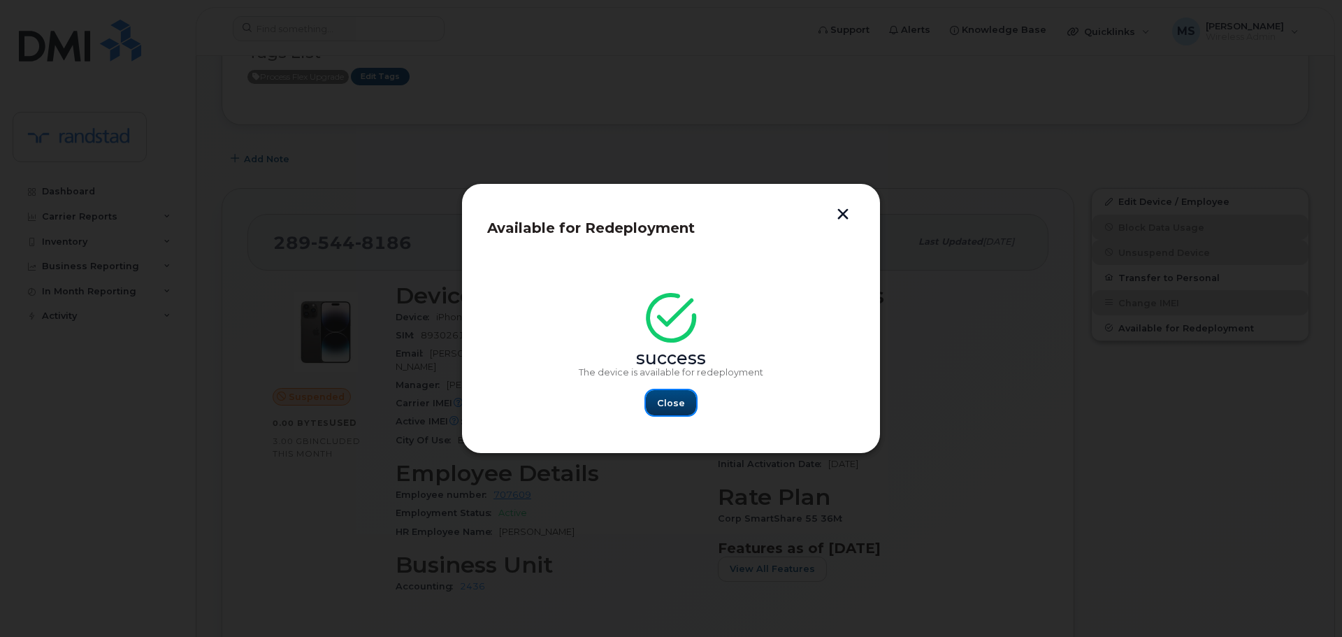
click at [658, 398] on span "Close" at bounding box center [671, 402] width 28 height 13
click at [658, 398] on div "Carrier IMEI Carrier IMEI is reported during the last billing cycle or change o…" at bounding box center [548, 403] width 305 height 18
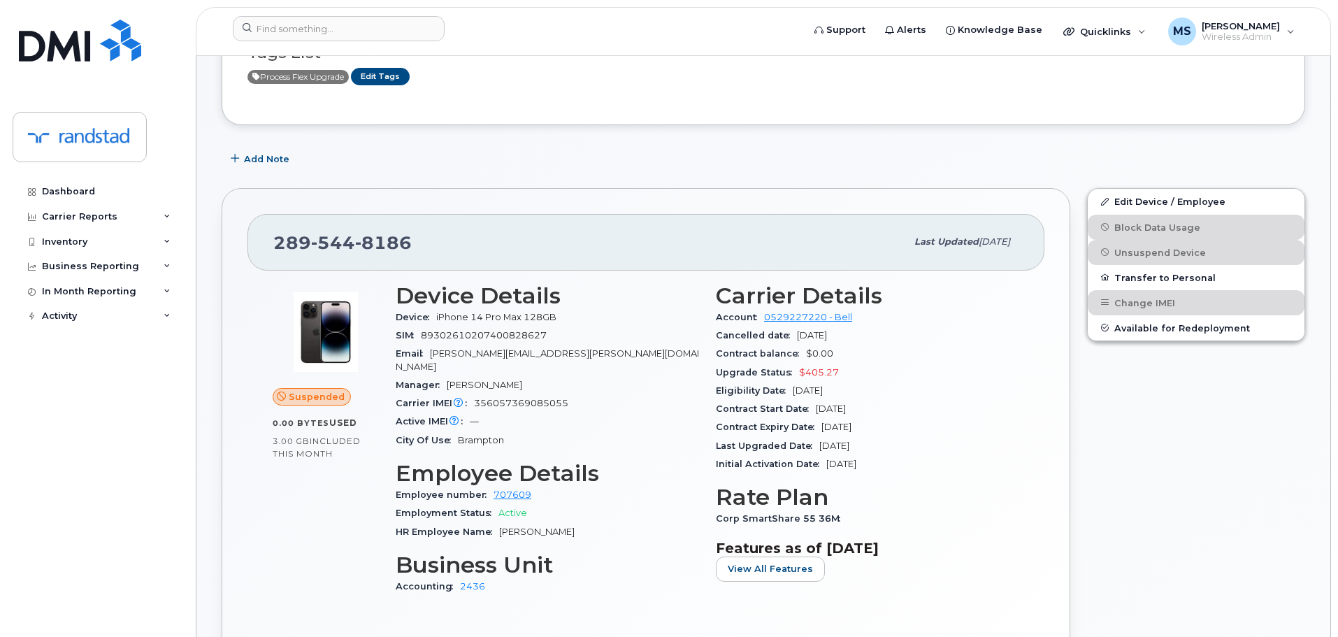
click at [589, 189] on div "289 544 8186 Last updated Sep 12, 2025 Suspended 0.00 Bytes  used 3.00 GB  incl…" at bounding box center [646, 441] width 849 height 507
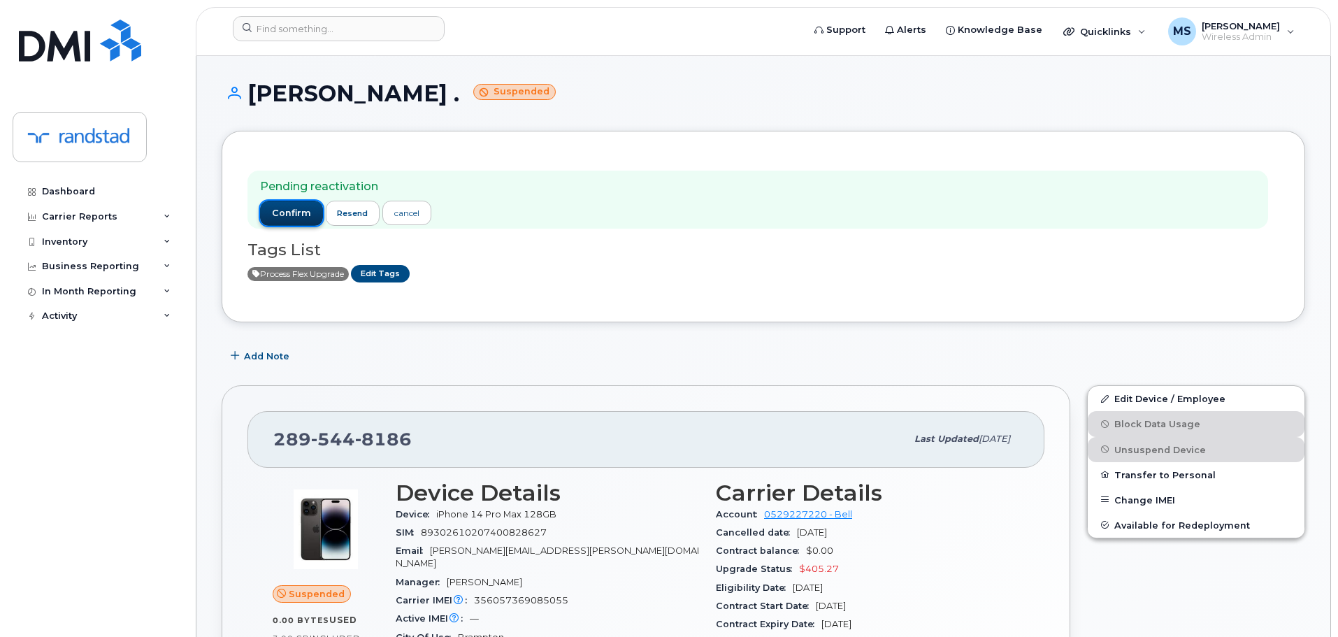
click at [291, 212] on span "confirm" at bounding box center [291, 213] width 39 height 13
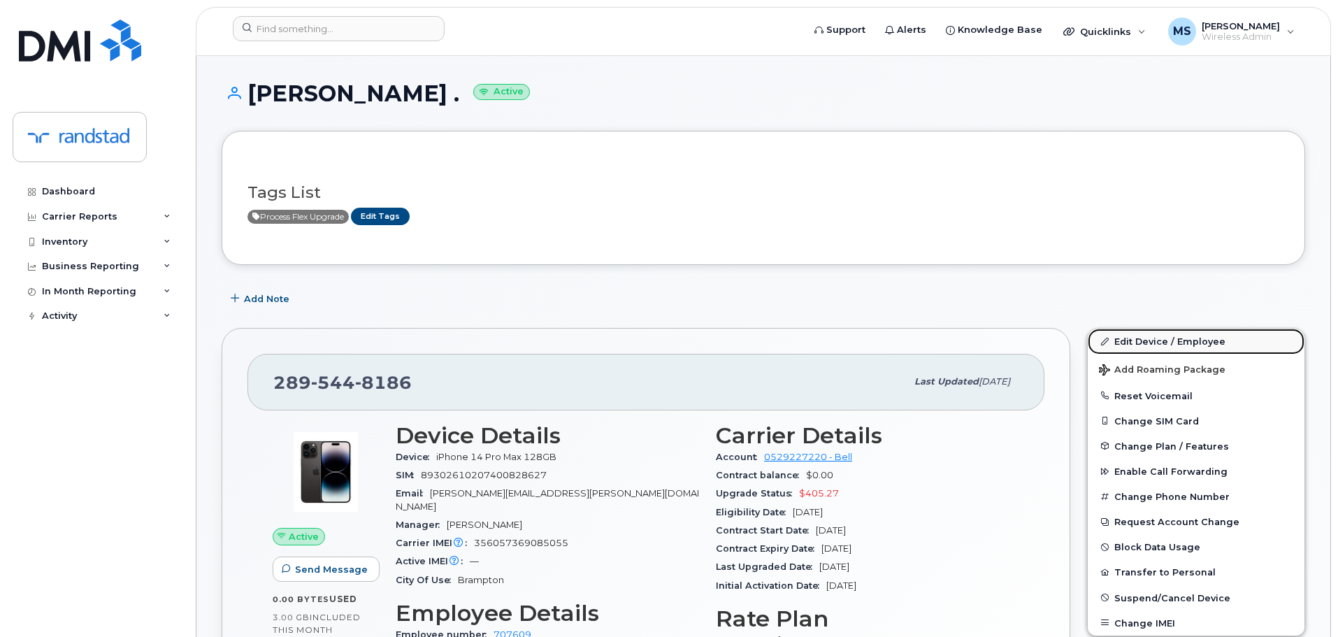
click at [1152, 345] on link "Edit Device / Employee" at bounding box center [1196, 341] width 217 height 25
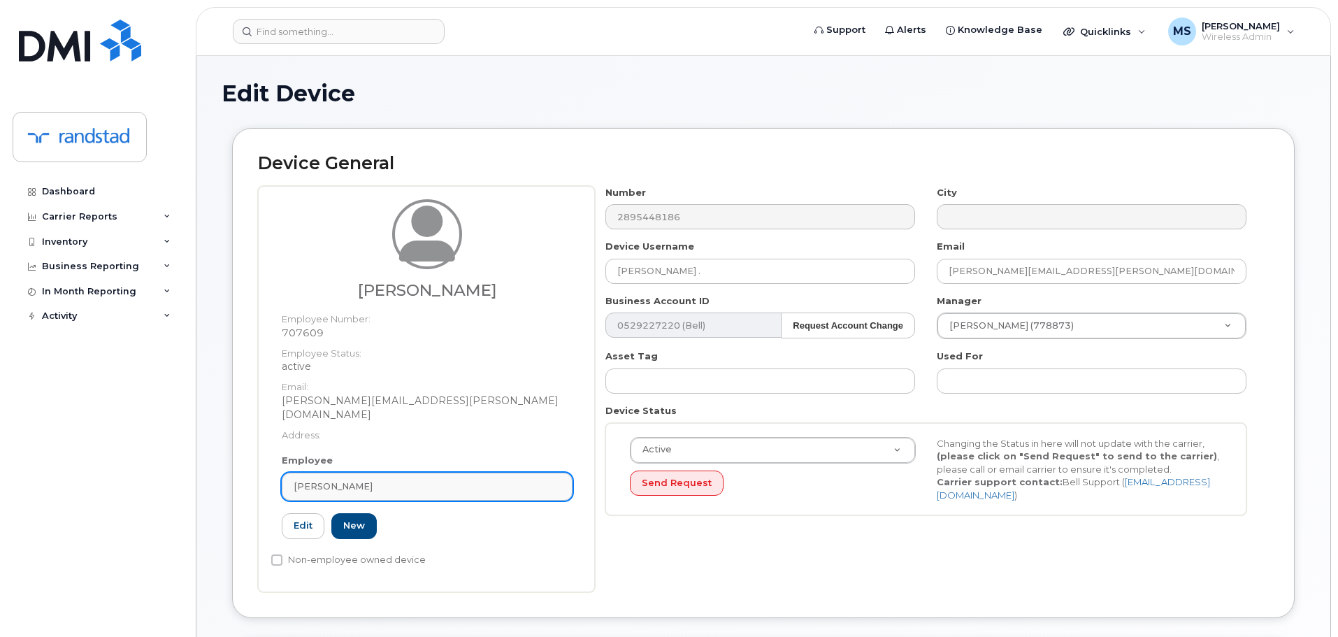
click at [463, 479] on div "[PERSON_NAME]" at bounding box center [427, 485] width 267 height 13
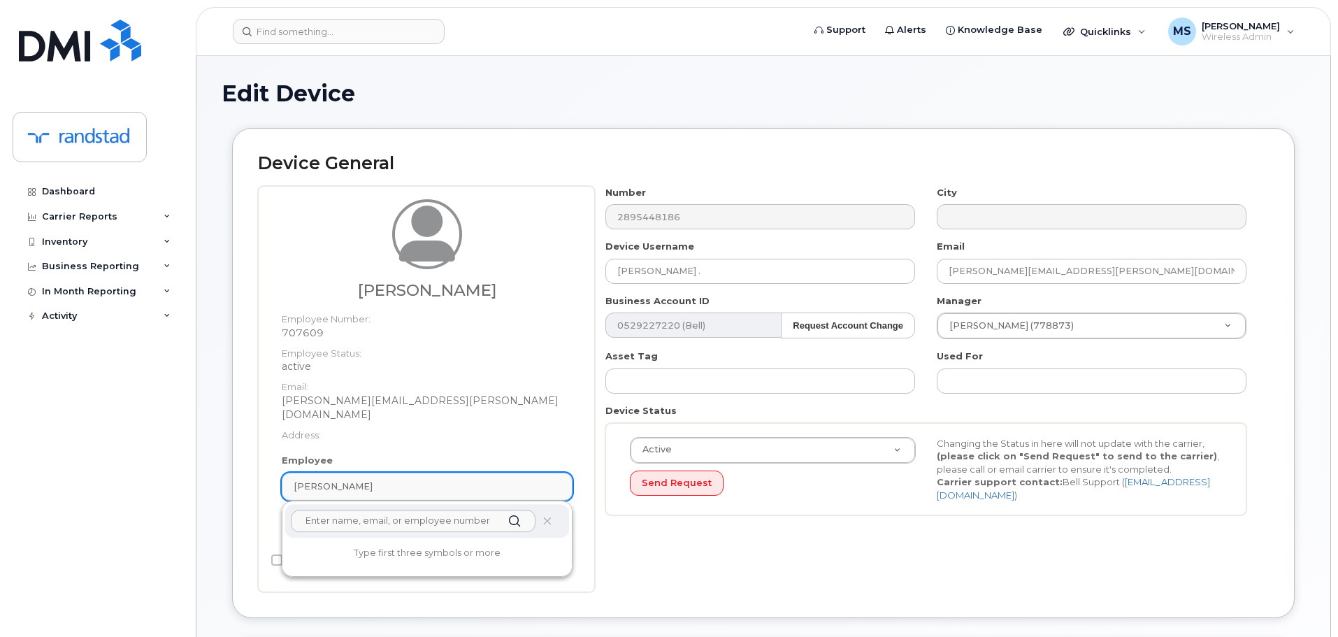
click at [463, 479] on div "[PERSON_NAME]" at bounding box center [427, 485] width 267 height 13
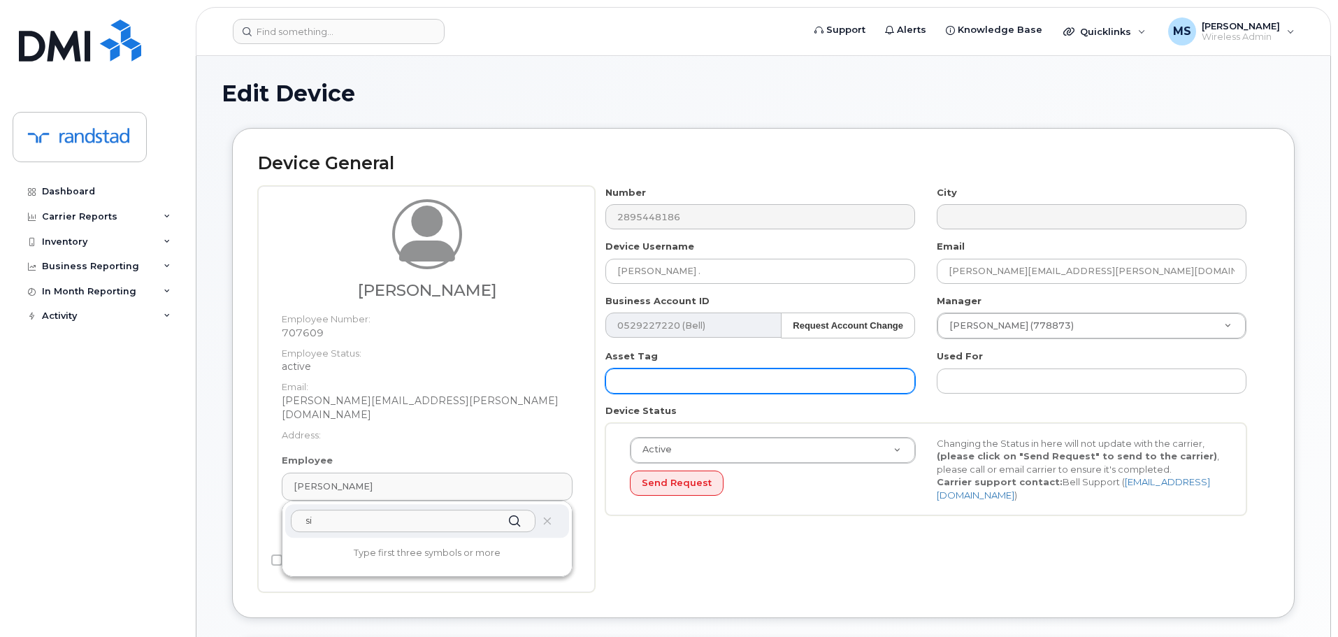
type input "s"
type input "S"
click at [405, 510] on input "Toho" at bounding box center [413, 521] width 245 height 22
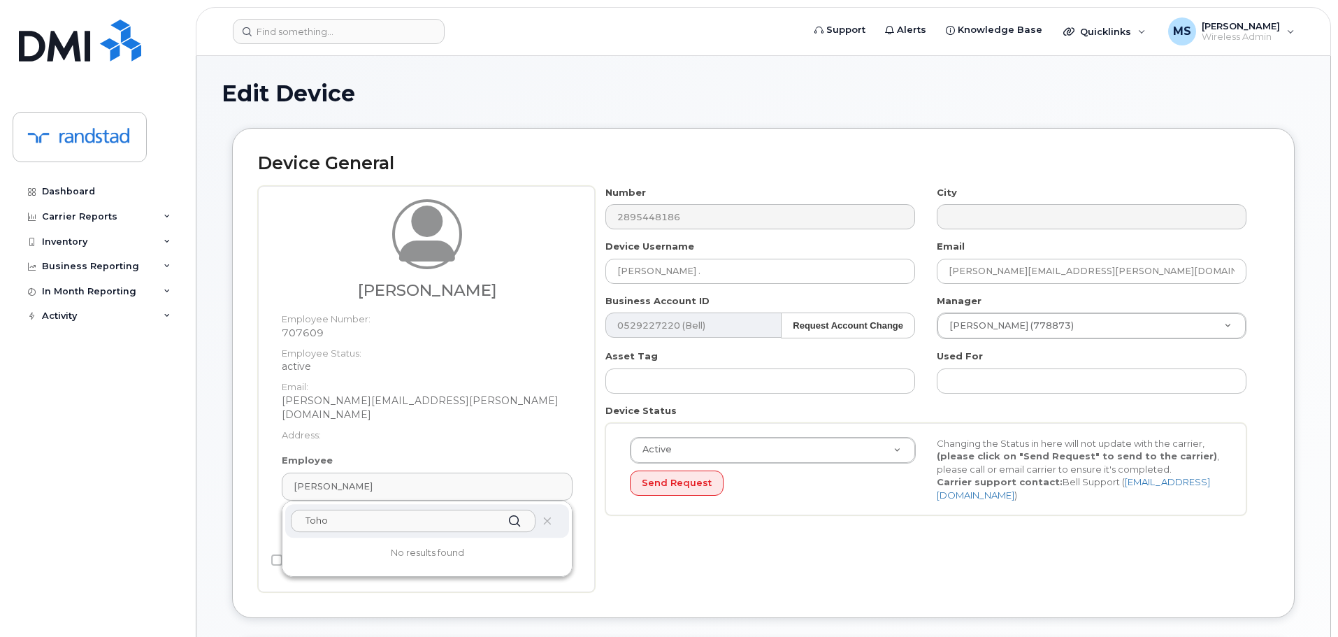
paste input "Tohozaka [PERSON_NAME]"
type input "Tohozaka [PERSON_NAME]"
click at [703, 270] on input "Nancy ." at bounding box center [760, 271] width 310 height 25
click at [703, 270] on input "[PERSON_NAME] ." at bounding box center [760, 271] width 310 height 25
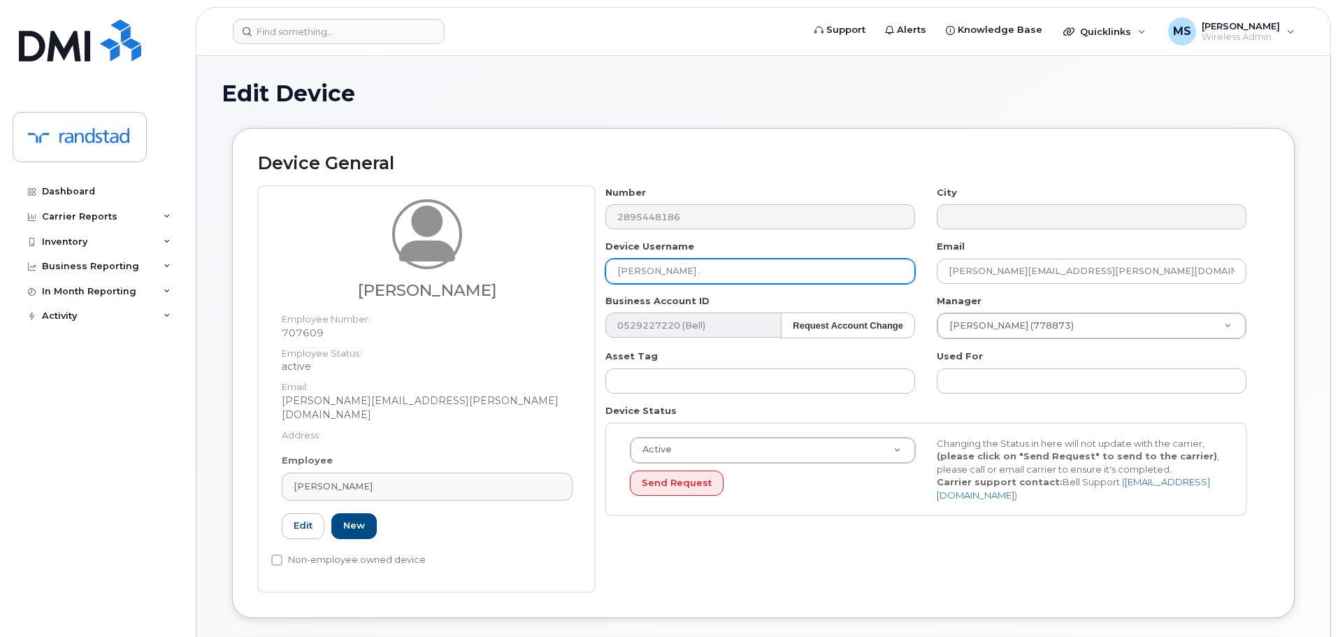
click at [703, 270] on input "[PERSON_NAME] ." at bounding box center [760, 271] width 310 height 25
paste input "Tohozaka Paul Sileny"
type input "Tohozaka Paul Sileny"
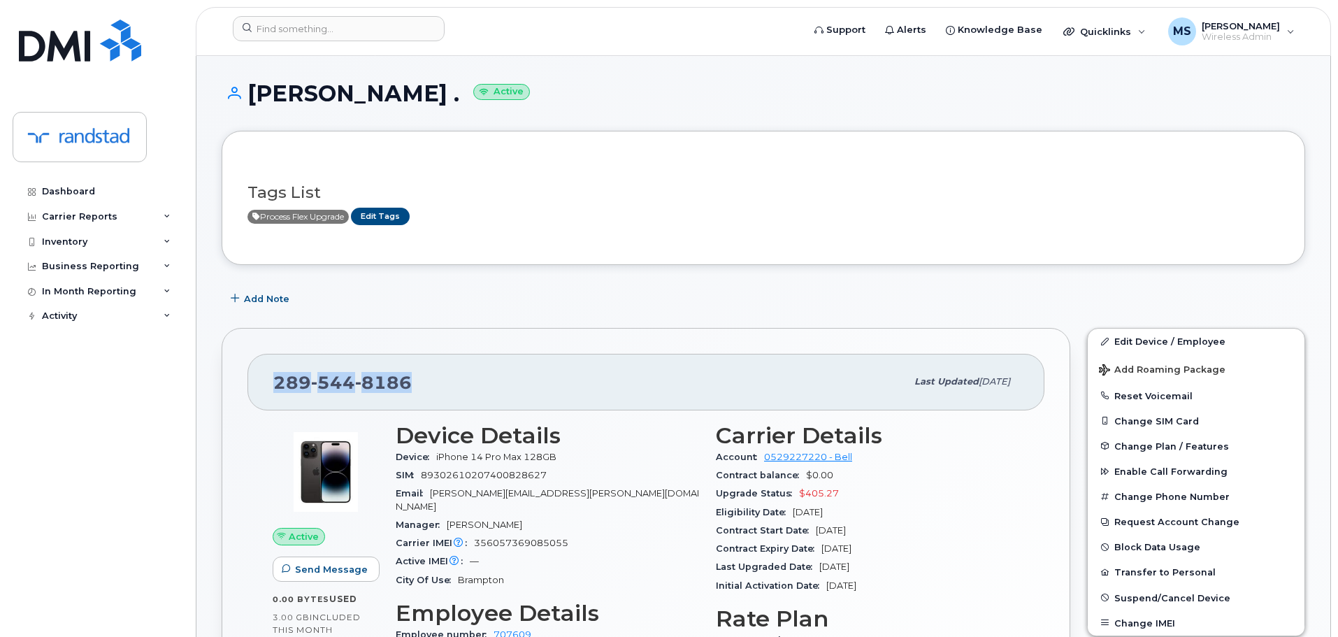
drag, startPoint x: 427, startPoint y: 378, endPoint x: 270, endPoint y: 381, distance: 157.3
click at [270, 381] on div "[PHONE_NUMBER] Last updated [DATE]" at bounding box center [645, 382] width 797 height 56
copy span "[PHONE_NUMBER]"
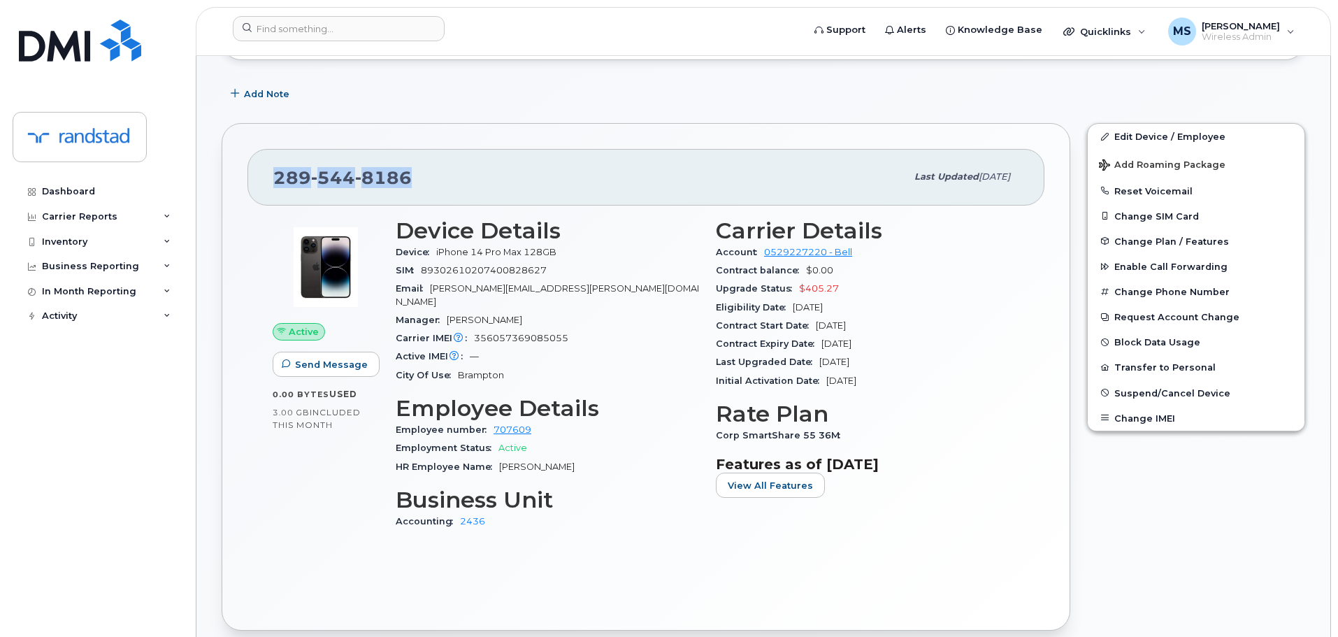
scroll to position [210, 0]
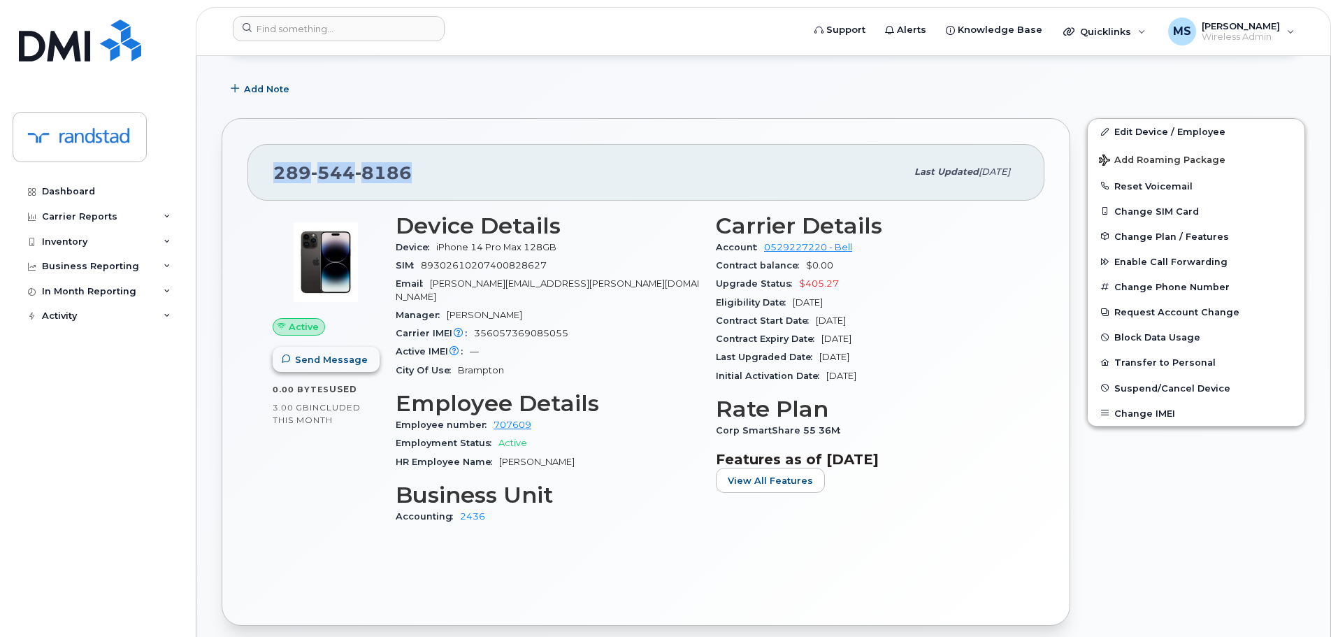
click at [350, 364] on span "Send Message" at bounding box center [331, 359] width 73 height 13
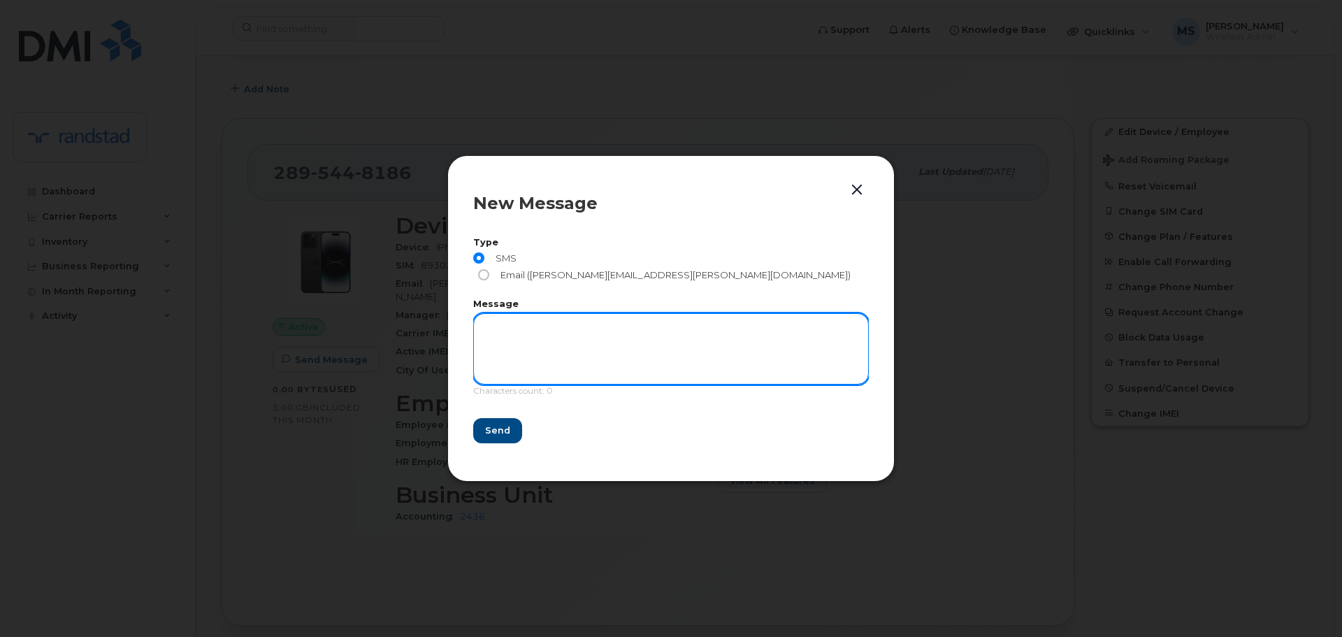
click at [551, 313] on textarea at bounding box center [671, 348] width 396 height 71
type textarea "Test."
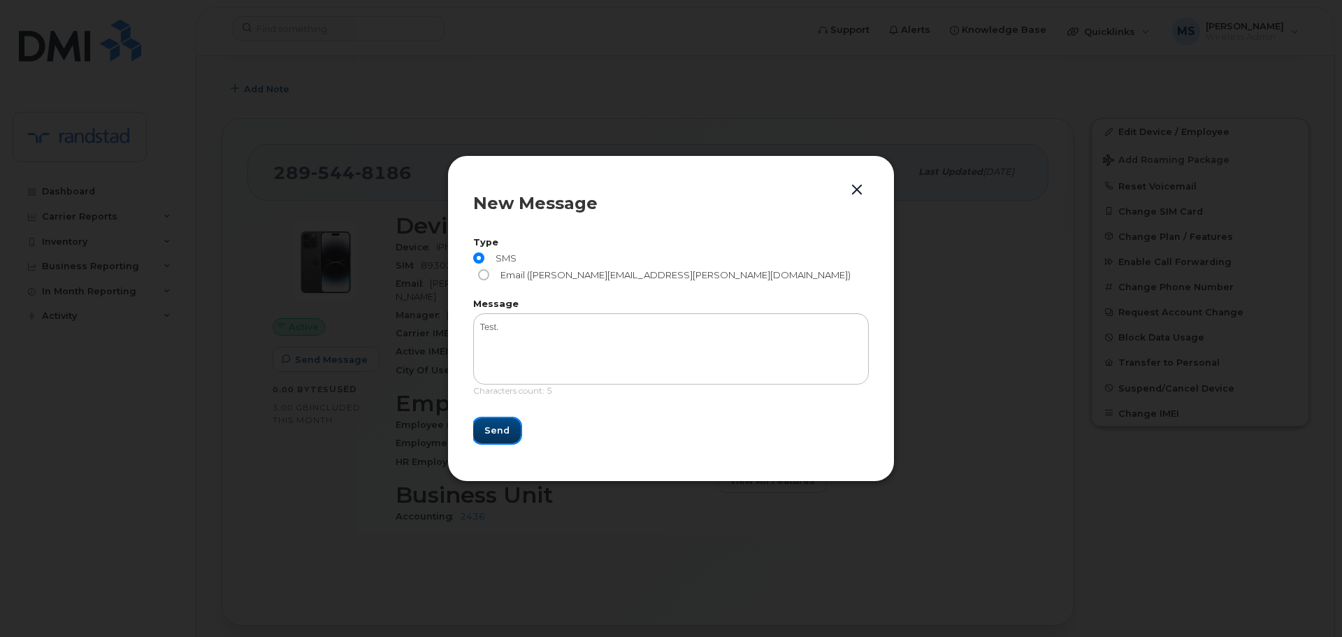
click at [514, 425] on button "Send" at bounding box center [497, 430] width 48 height 25
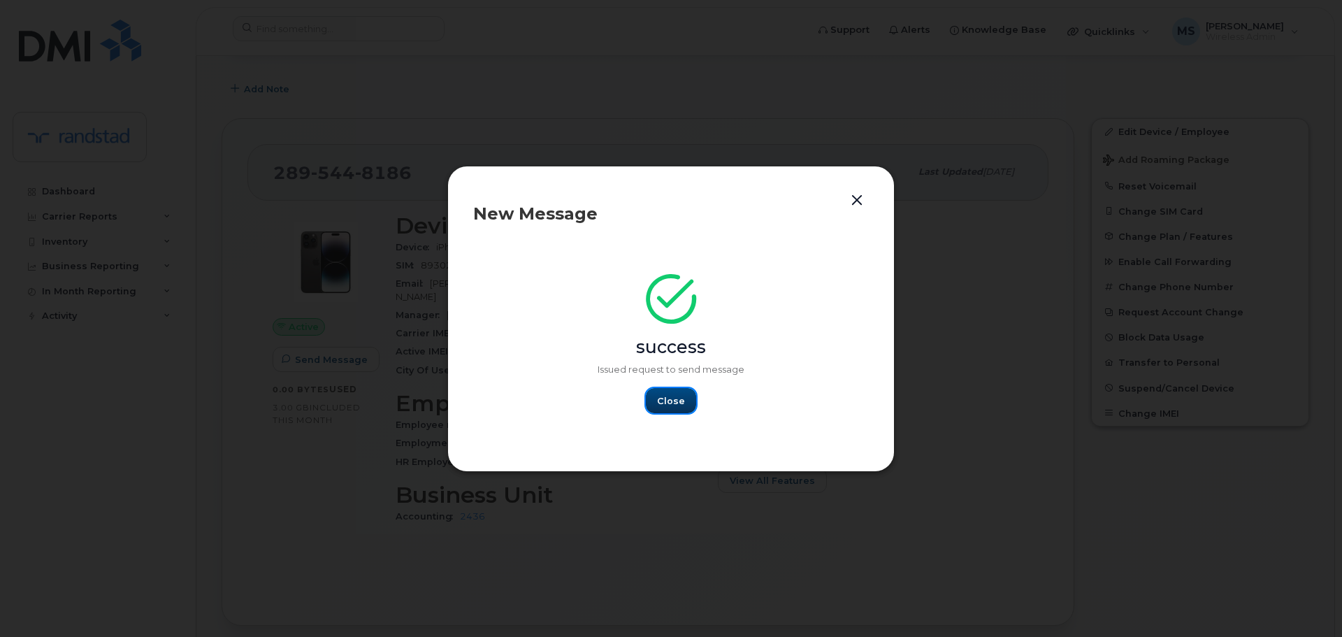
click at [674, 402] on span "Close" at bounding box center [671, 400] width 28 height 13
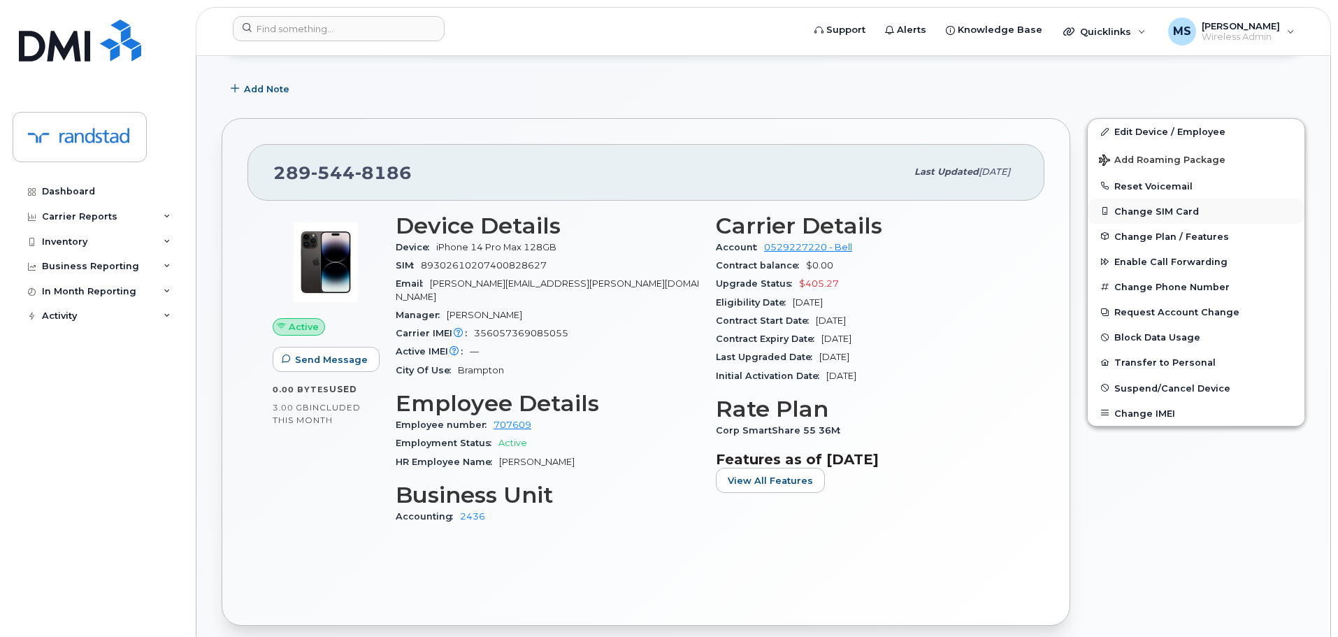
click at [1174, 212] on button "Change SIM Card" at bounding box center [1196, 211] width 217 height 25
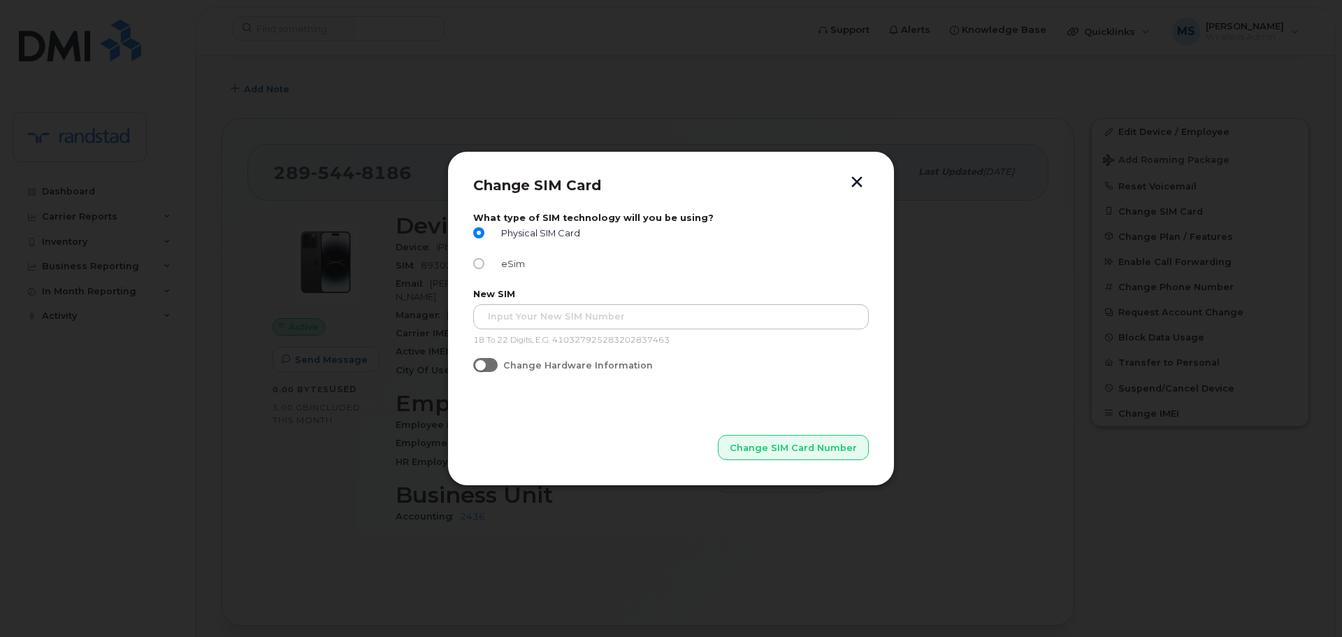
click at [519, 266] on span "eSim" at bounding box center [510, 264] width 29 height 10
click at [484, 266] on input "eSim" at bounding box center [478, 263] width 11 height 11
radio input "true"
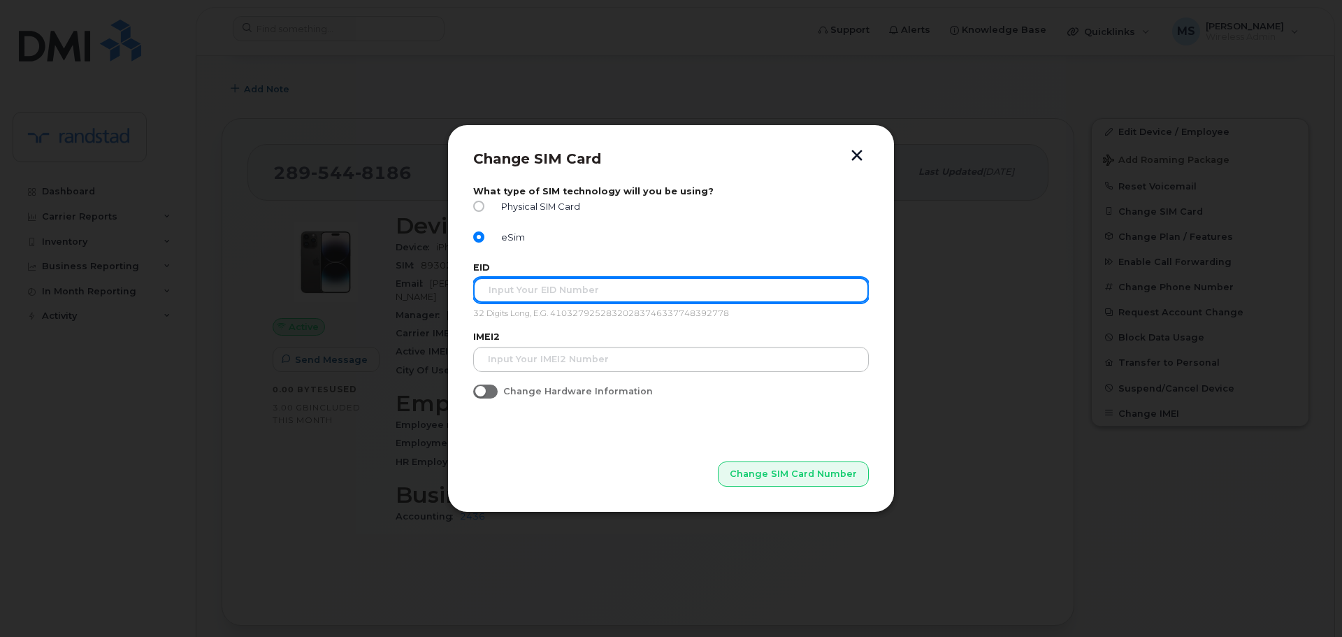
click at [558, 295] on input "text" at bounding box center [671, 289] width 396 height 25
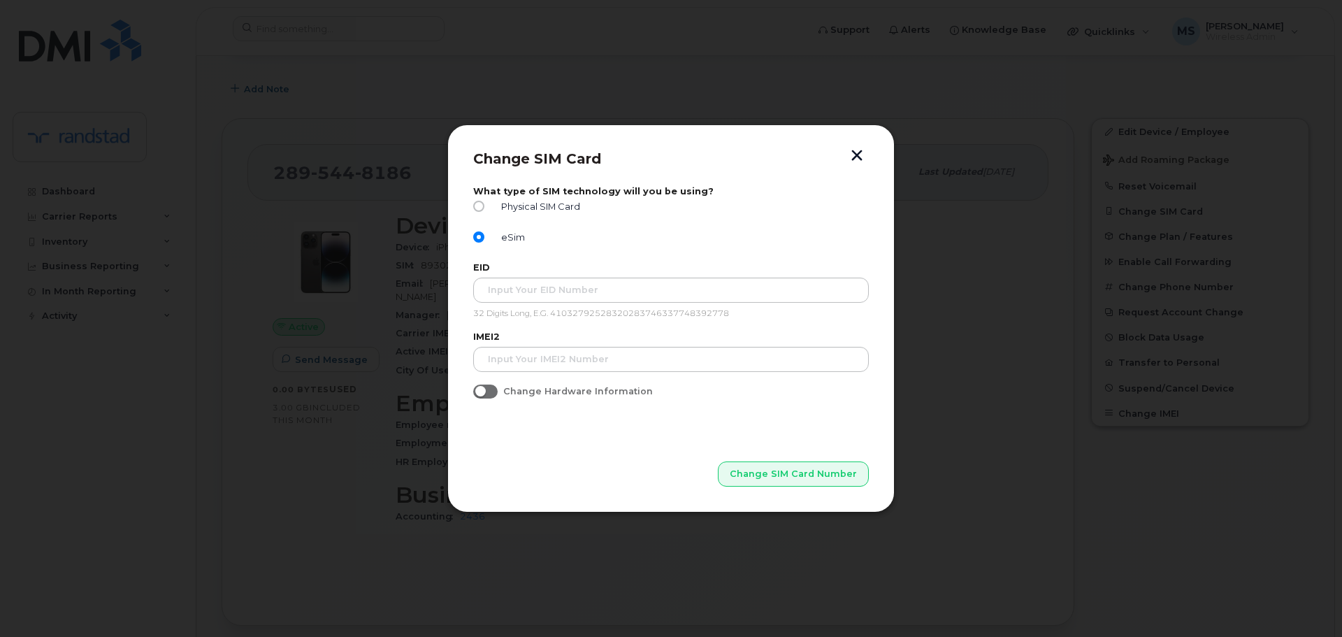
click at [861, 150] on button "button" at bounding box center [856, 157] width 21 height 15
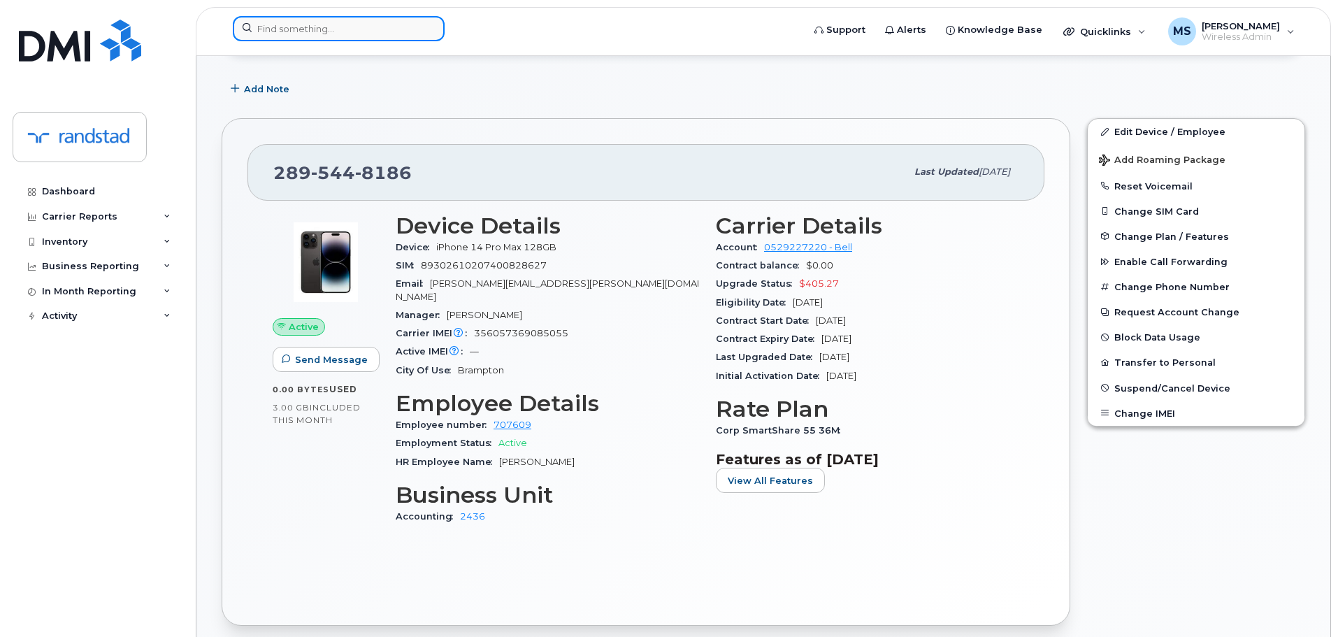
click at [366, 27] on input at bounding box center [339, 28] width 212 height 25
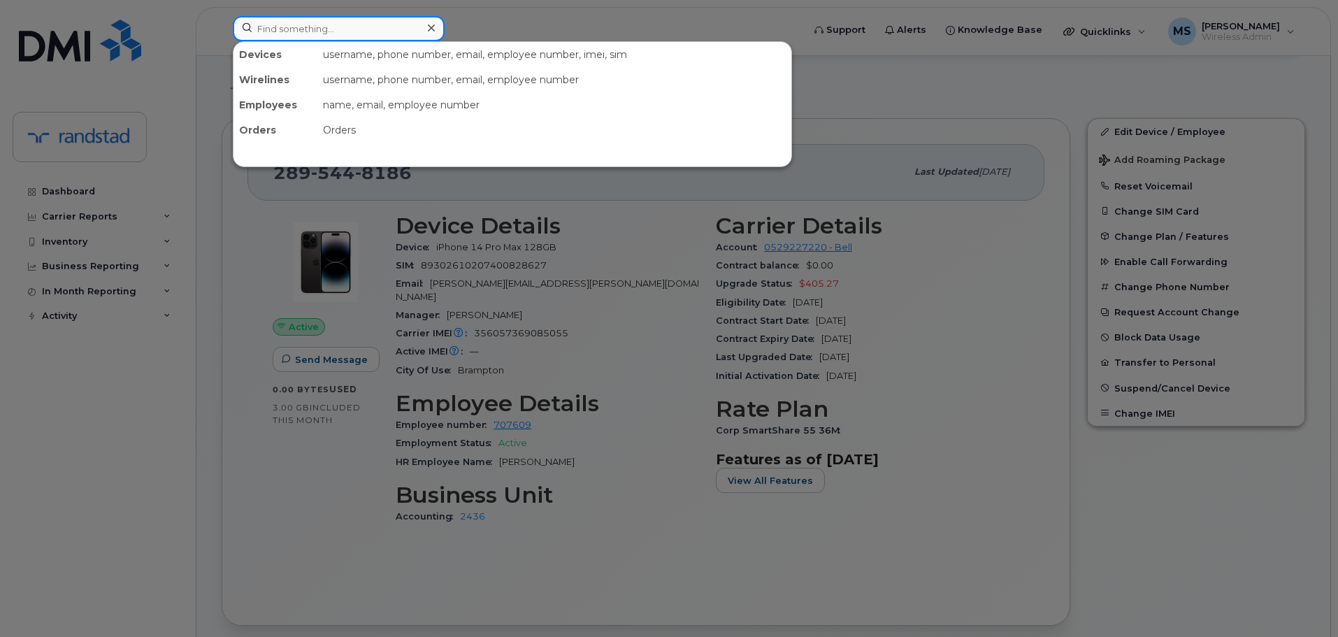
paste input "2895448186"
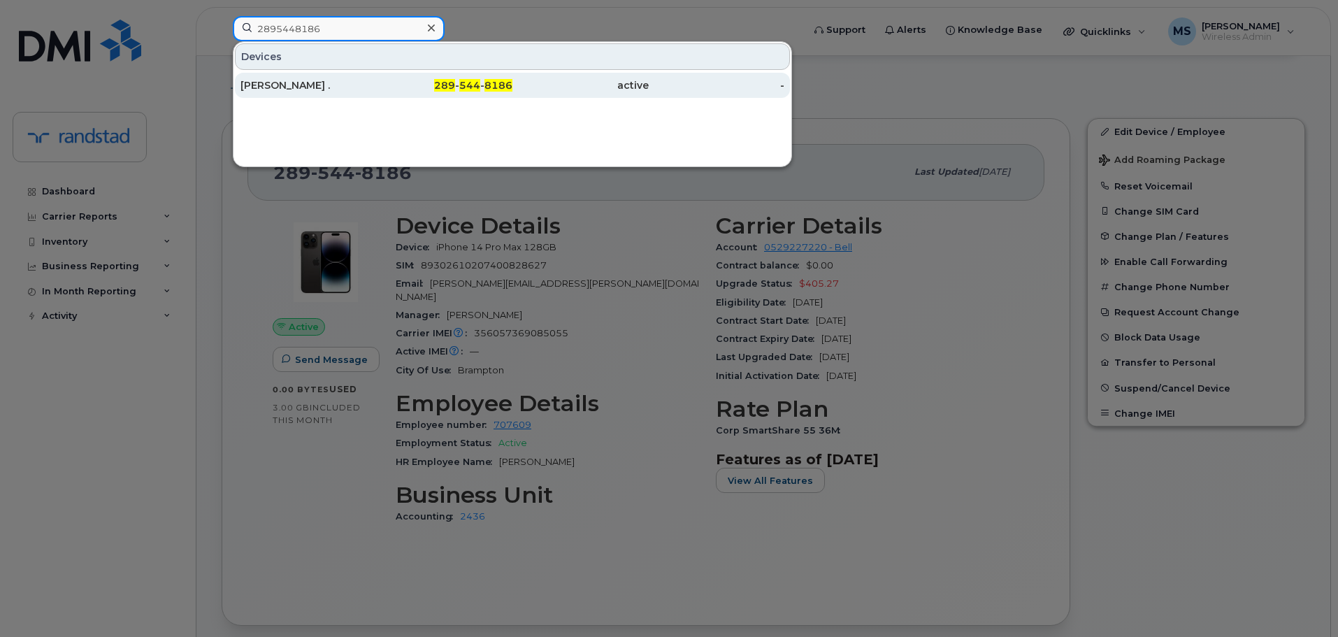
type input "2895448186"
click at [389, 74] on div "289 - 544 - 8186" at bounding box center [445, 85] width 136 height 25
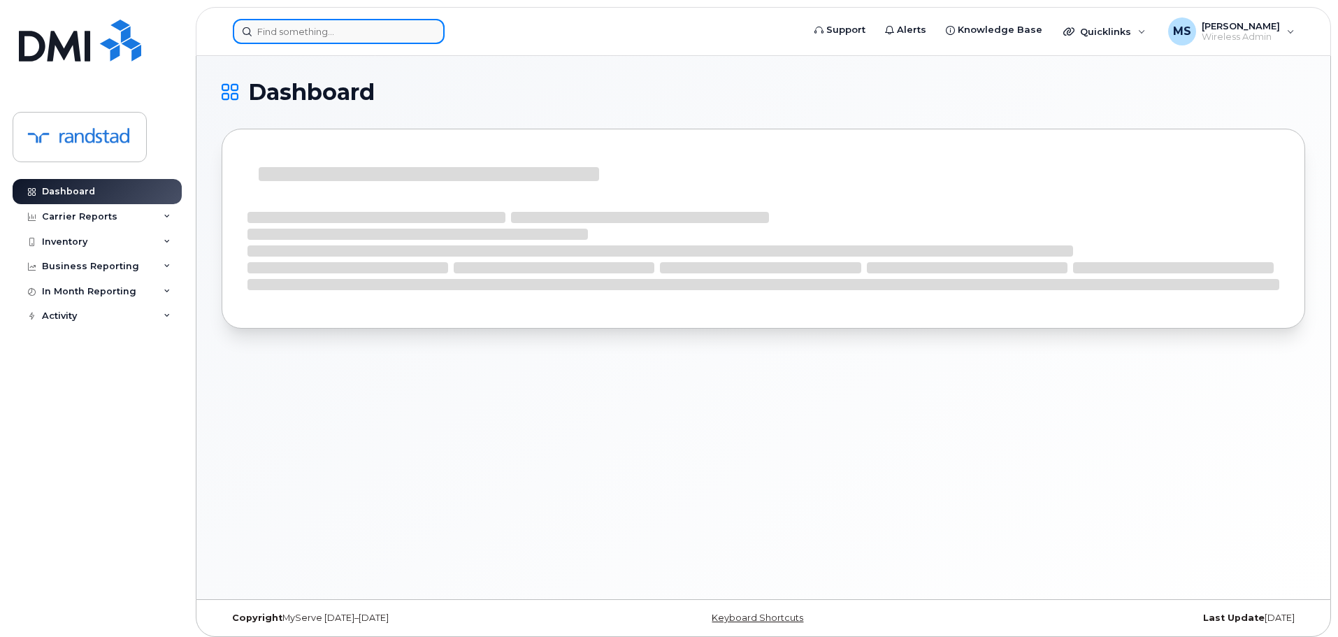
click at [302, 38] on input at bounding box center [339, 31] width 212 height 25
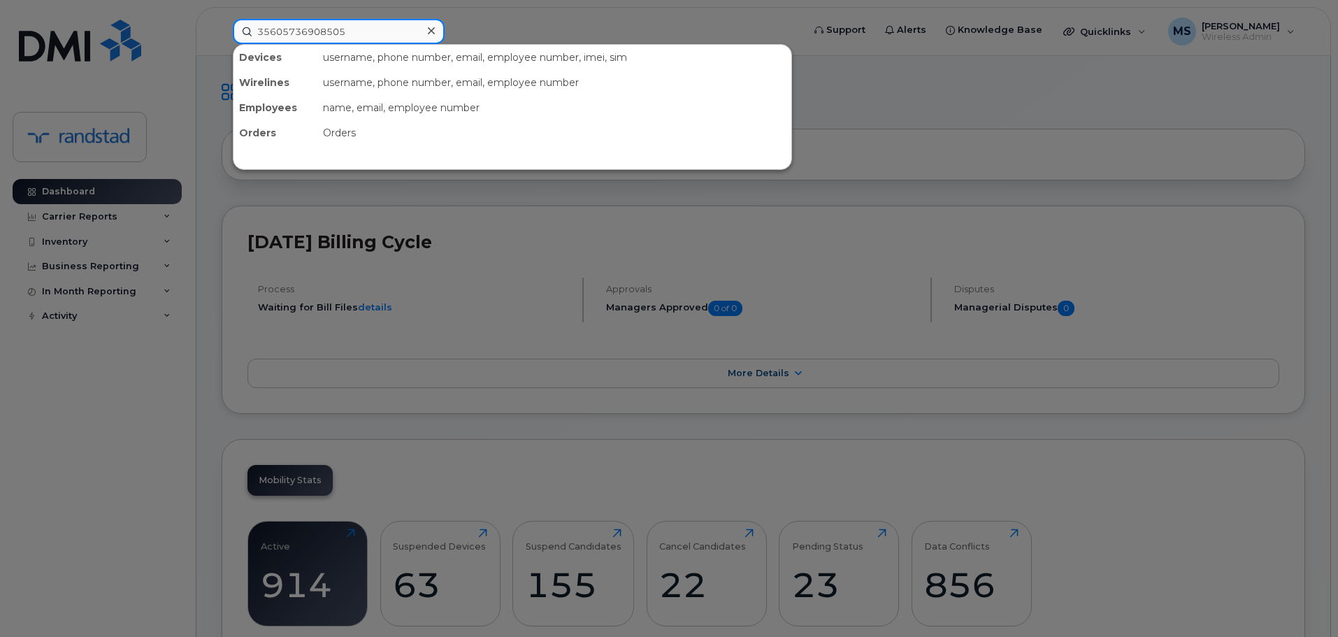
type input "356057369085055"
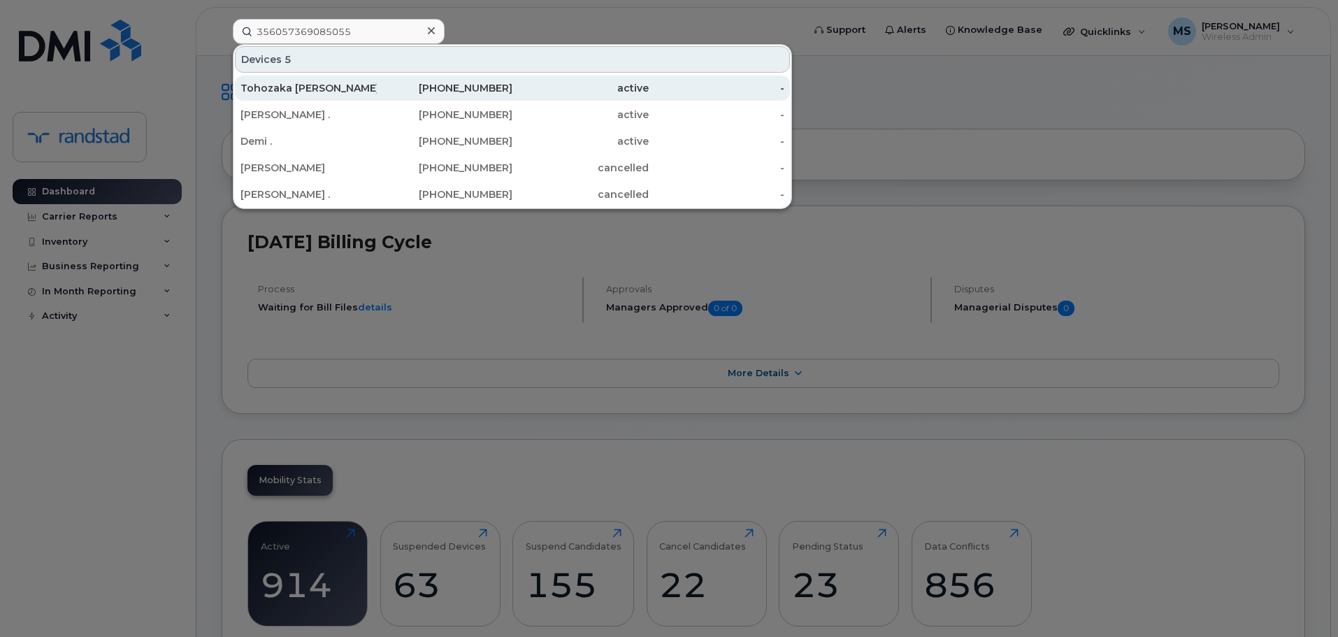
click at [320, 77] on div "Tohozaka [PERSON_NAME]" at bounding box center [308, 87] width 136 height 25
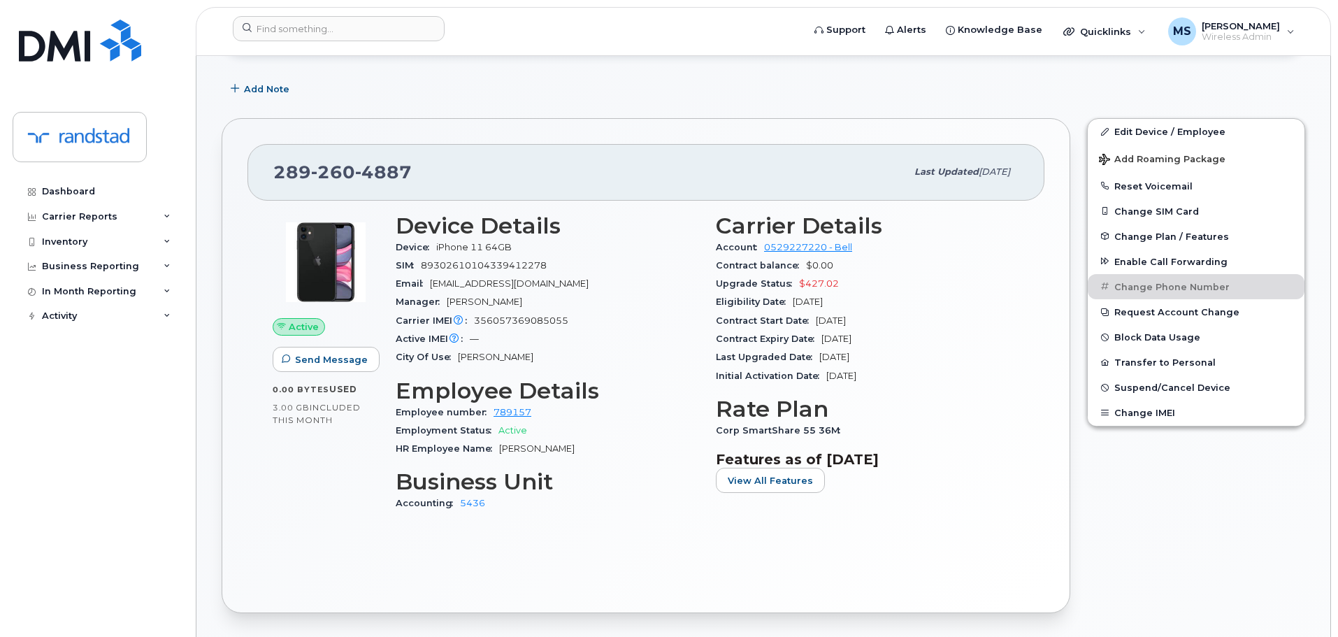
scroll to position [210, 0]
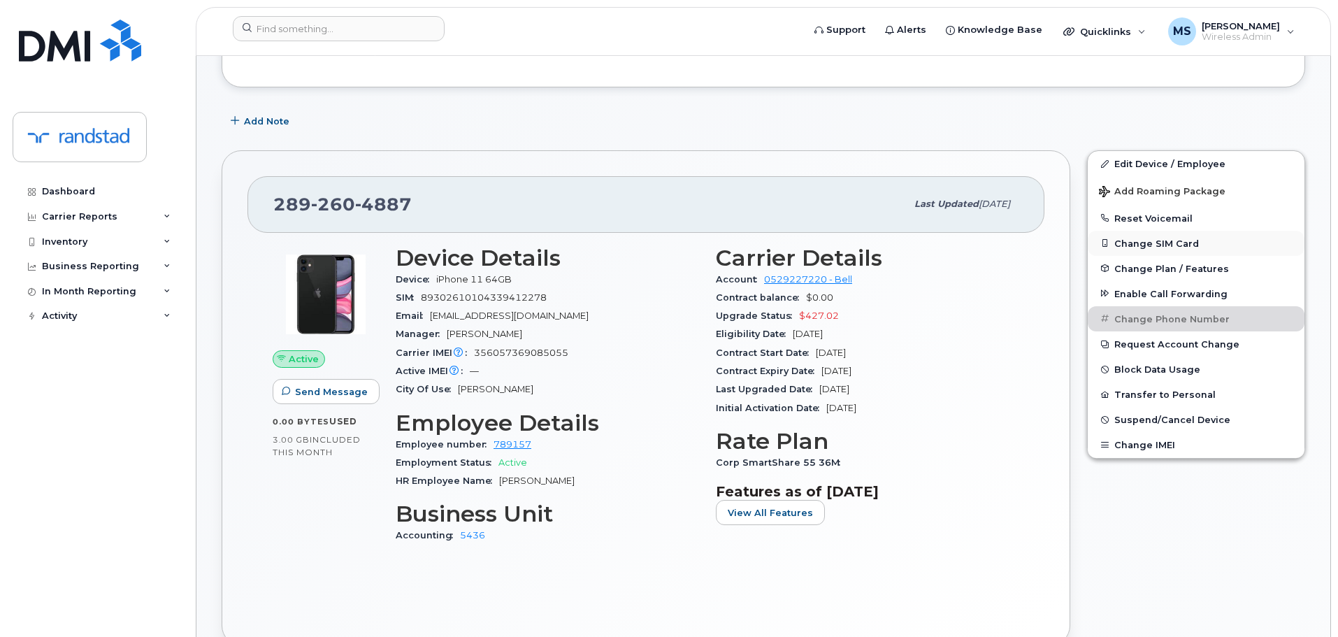
click at [1156, 238] on button "Change SIM Card" at bounding box center [1196, 243] width 217 height 25
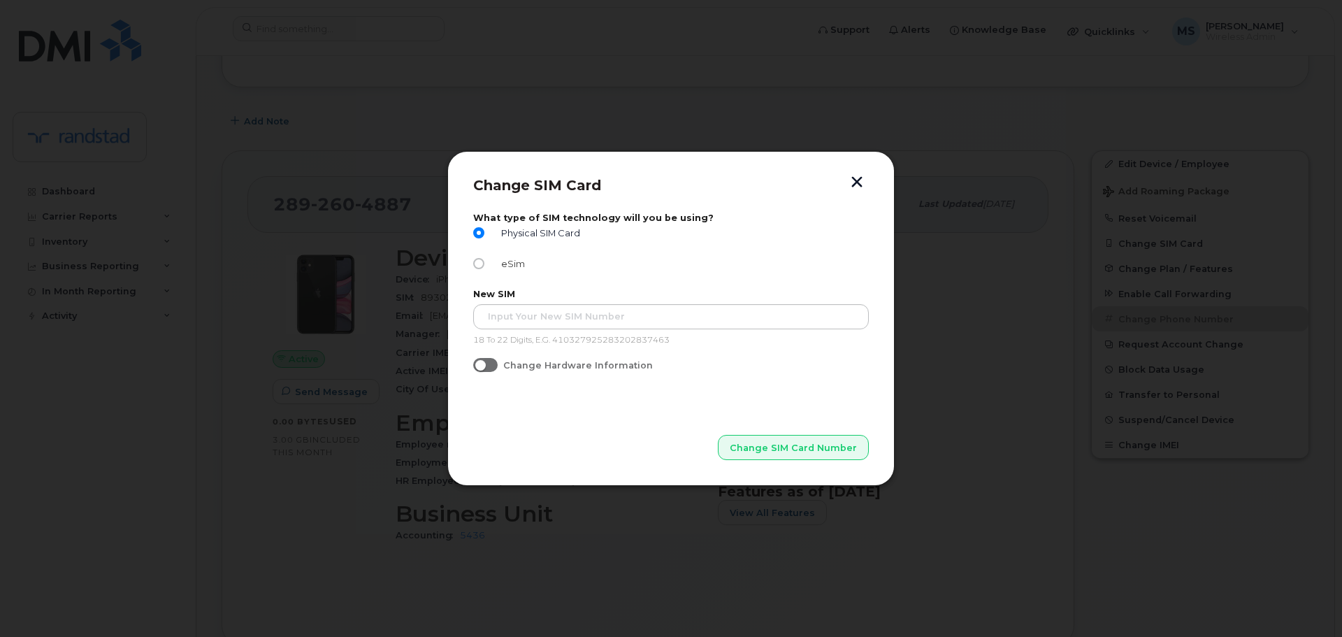
click at [495, 258] on label "eSim" at bounding box center [499, 263] width 52 height 11
click at [484, 258] on input "eSim" at bounding box center [478, 263] width 11 height 11
radio input "true"
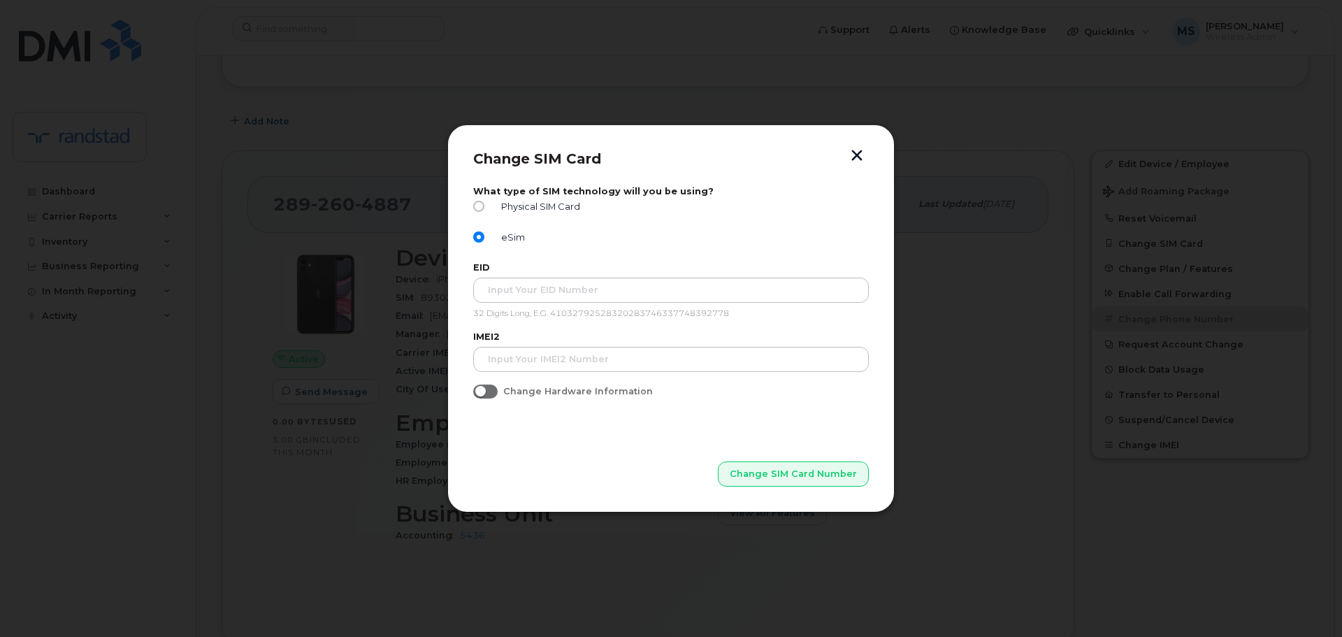
click at [855, 156] on button "button" at bounding box center [856, 157] width 21 height 15
